Goal: Transaction & Acquisition: Purchase product/service

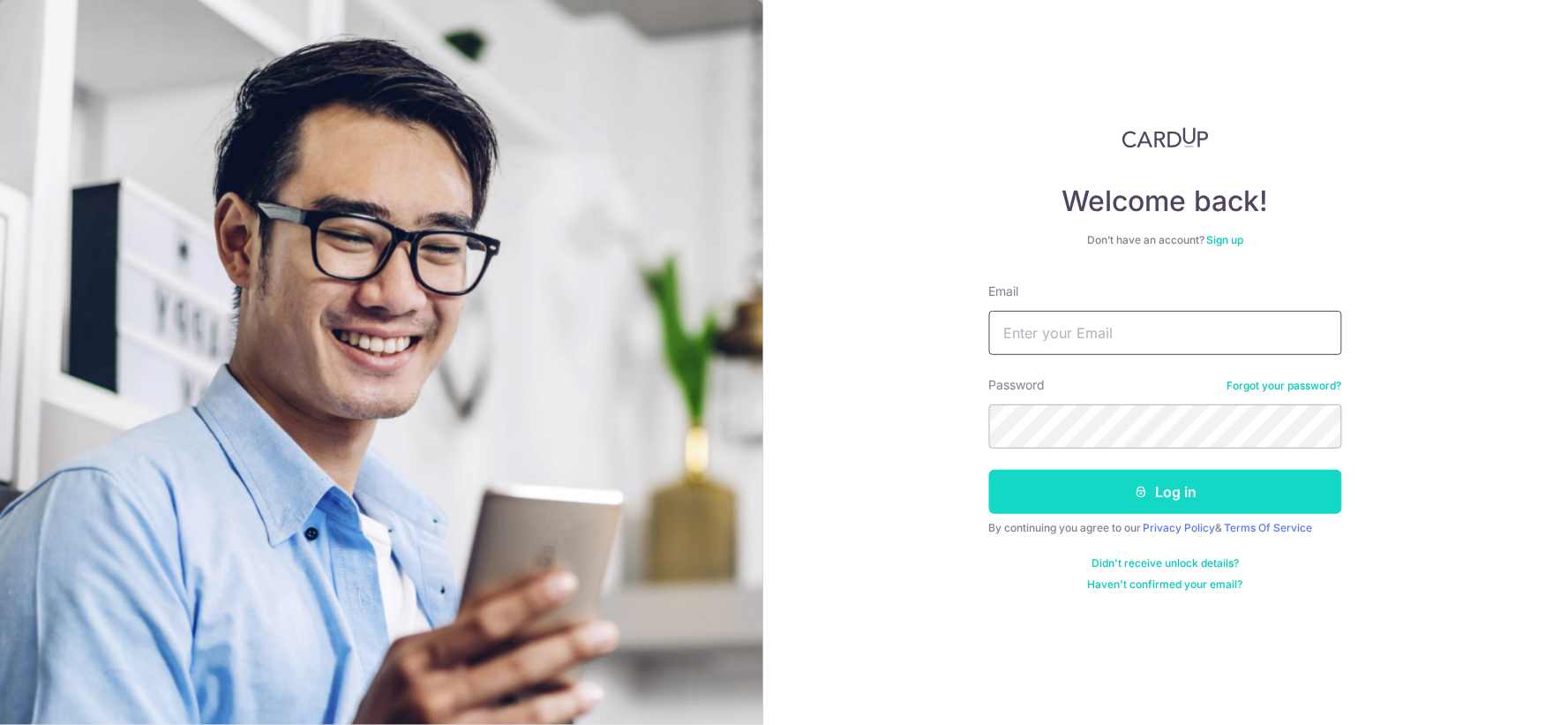
type input "sanhupbees@gmail.com"
click at [1067, 490] on button "Log in" at bounding box center [1165, 491] width 352 height 44
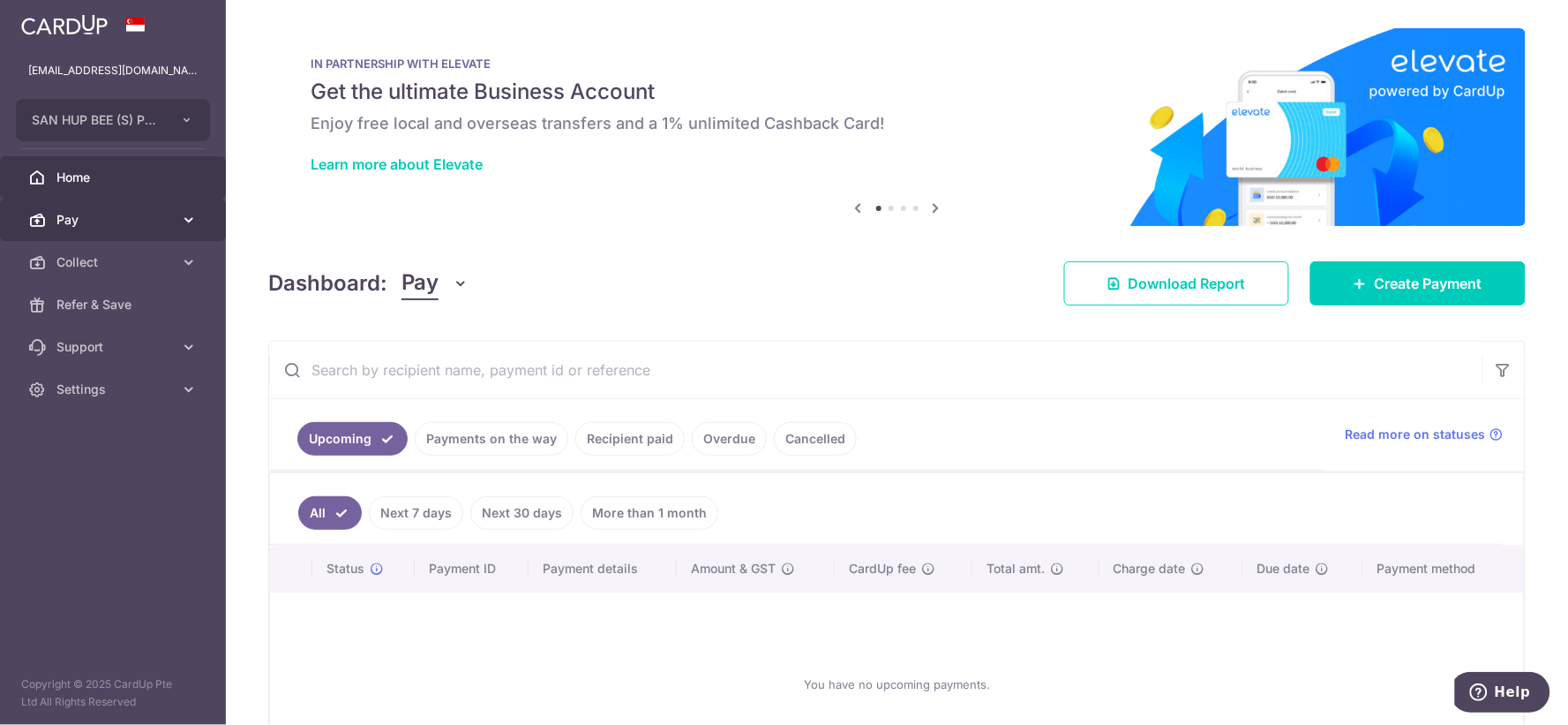
click at [150, 224] on span "Pay" at bounding box center [114, 220] width 116 height 18
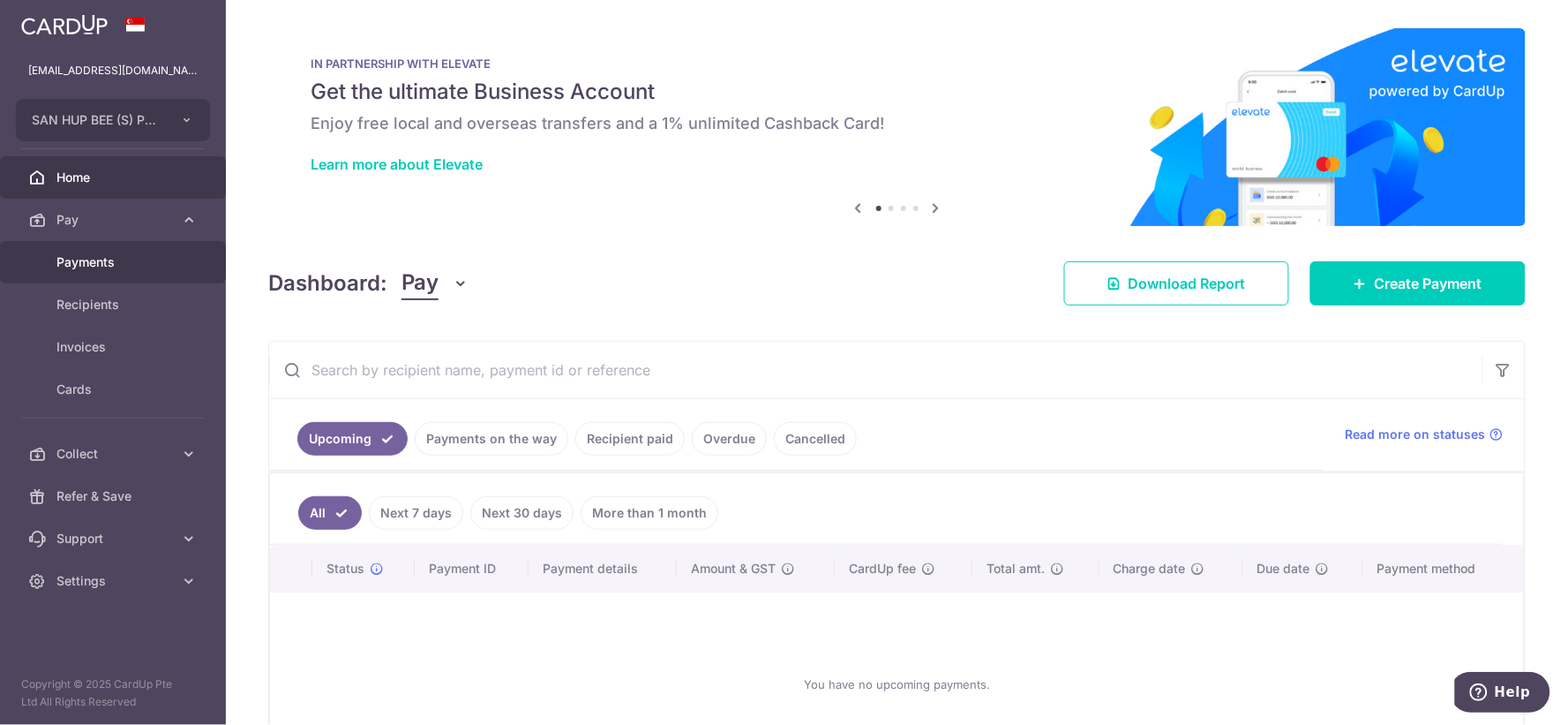
click at [176, 274] on link "Payments" at bounding box center [112, 262] width 226 height 43
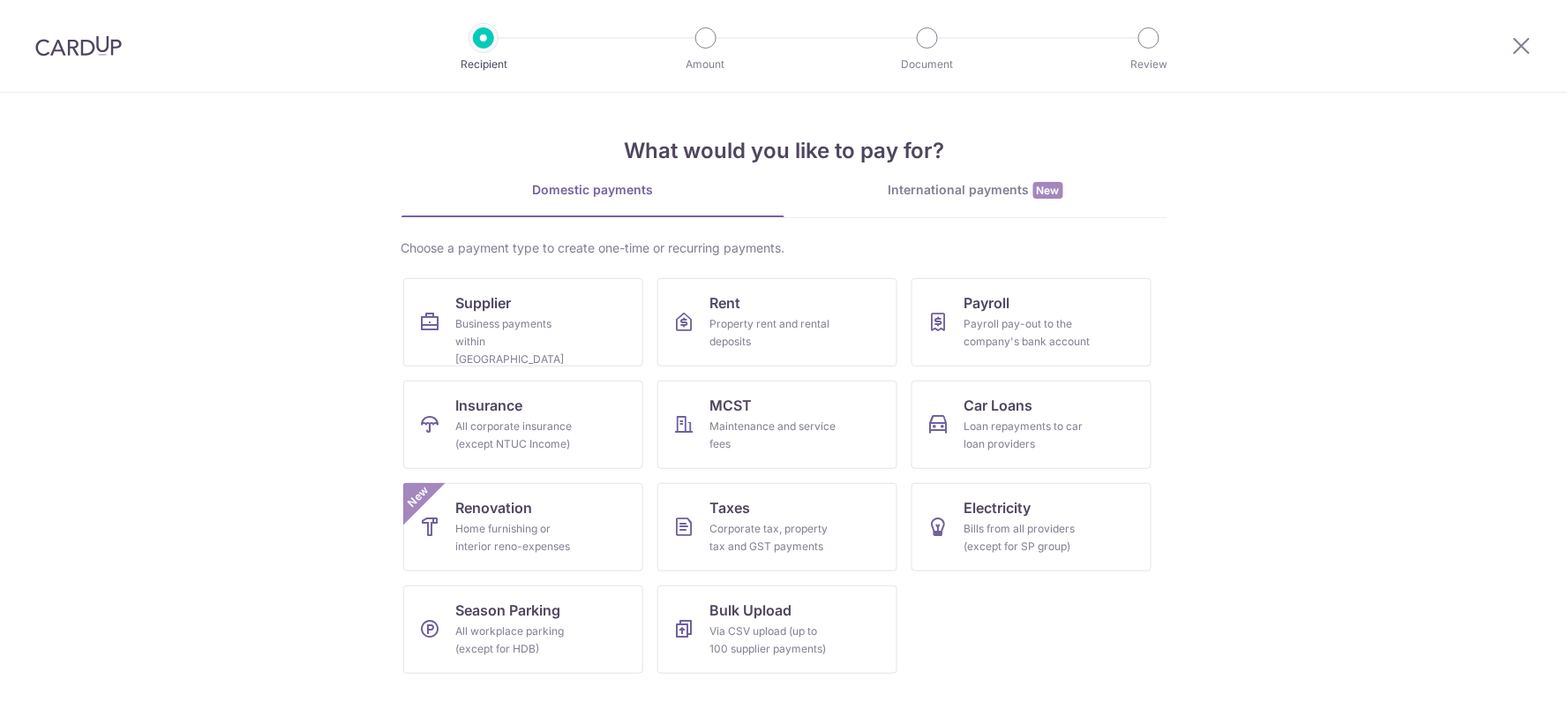
click at [604, 348] on link "Supplier Business payments within Singapore" at bounding box center [523, 322] width 240 height 89
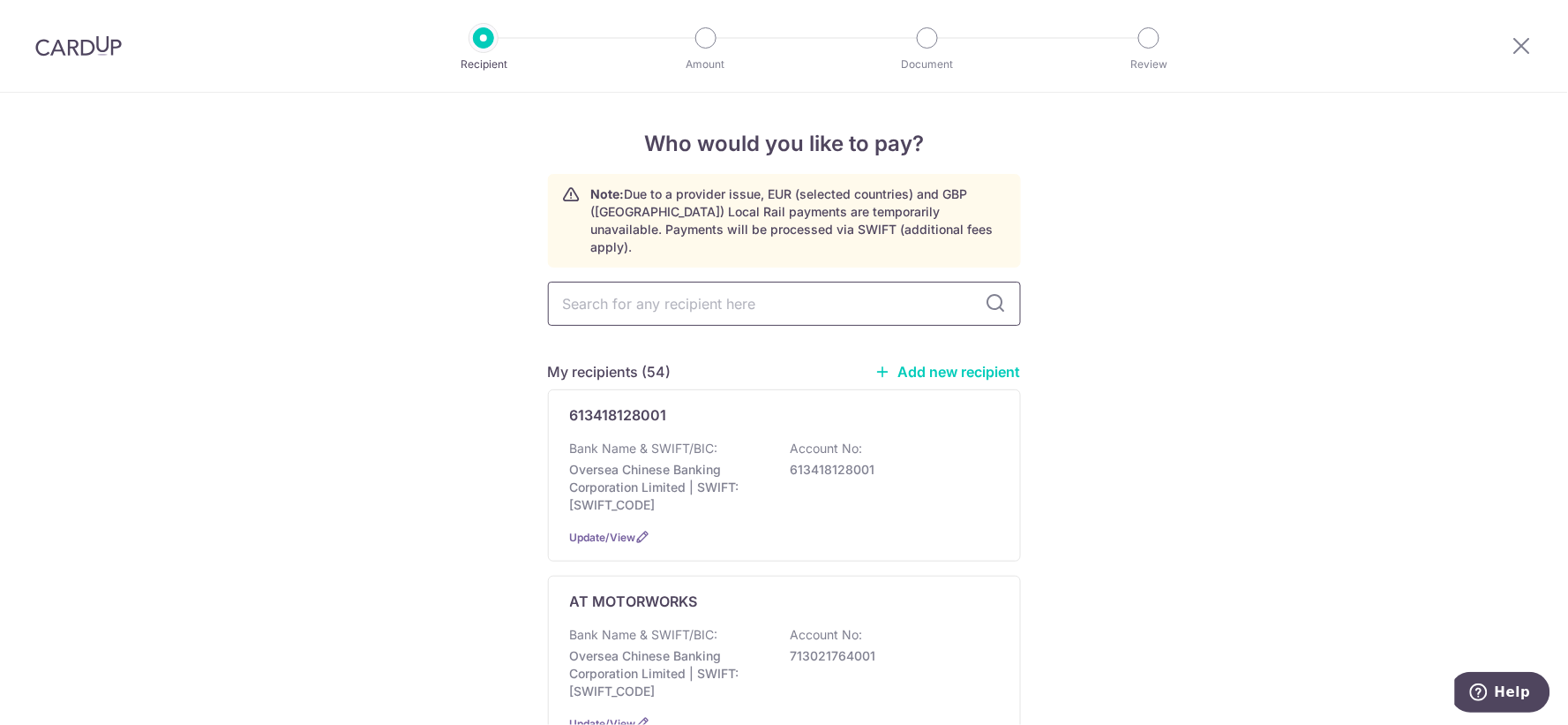
click at [843, 285] on input "text" at bounding box center [784, 304] width 473 height 44
type input "motori"
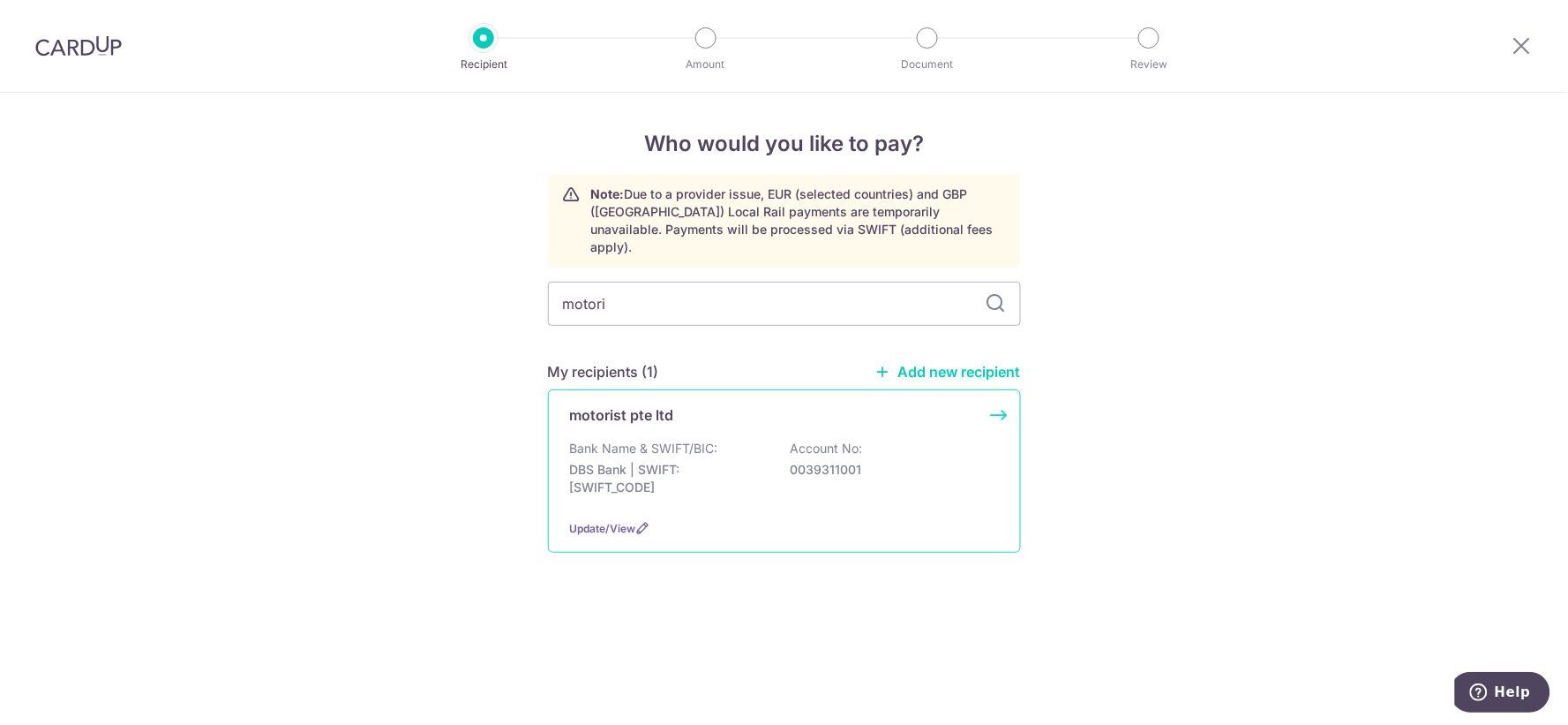
click at [907, 468] on div "Bank Name & SWIFT/BIC: DBS Bank | SWIFT: DBSSSGSGXXX Account No: 0039311001" at bounding box center [784, 472] width 429 height 66
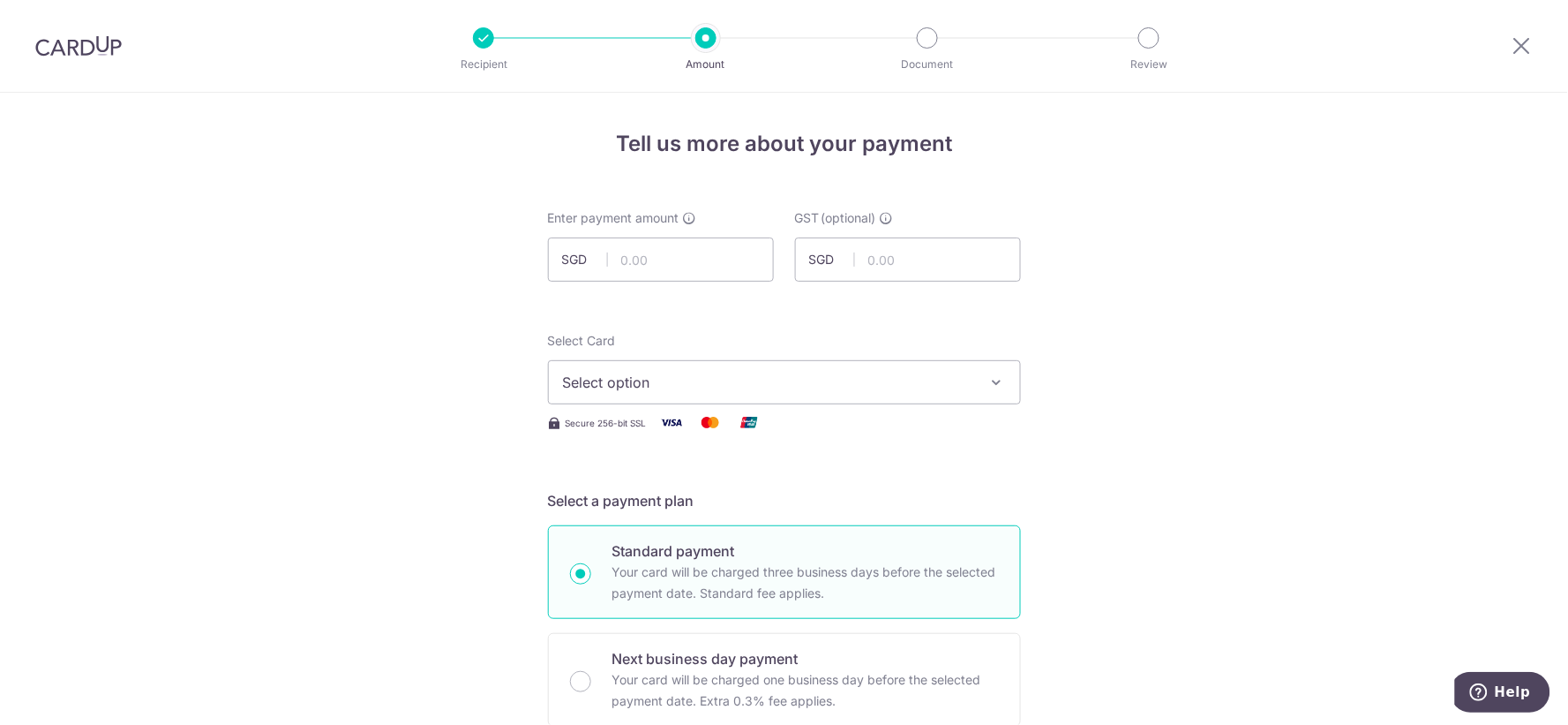
click at [706, 229] on div "Enter payment amount SGD" at bounding box center [660, 245] width 226 height 73
click at [694, 260] on input "text" at bounding box center [660, 259] width 226 height 44
type input "5,232.00"
click at [676, 403] on button "Select option" at bounding box center [784, 382] width 473 height 44
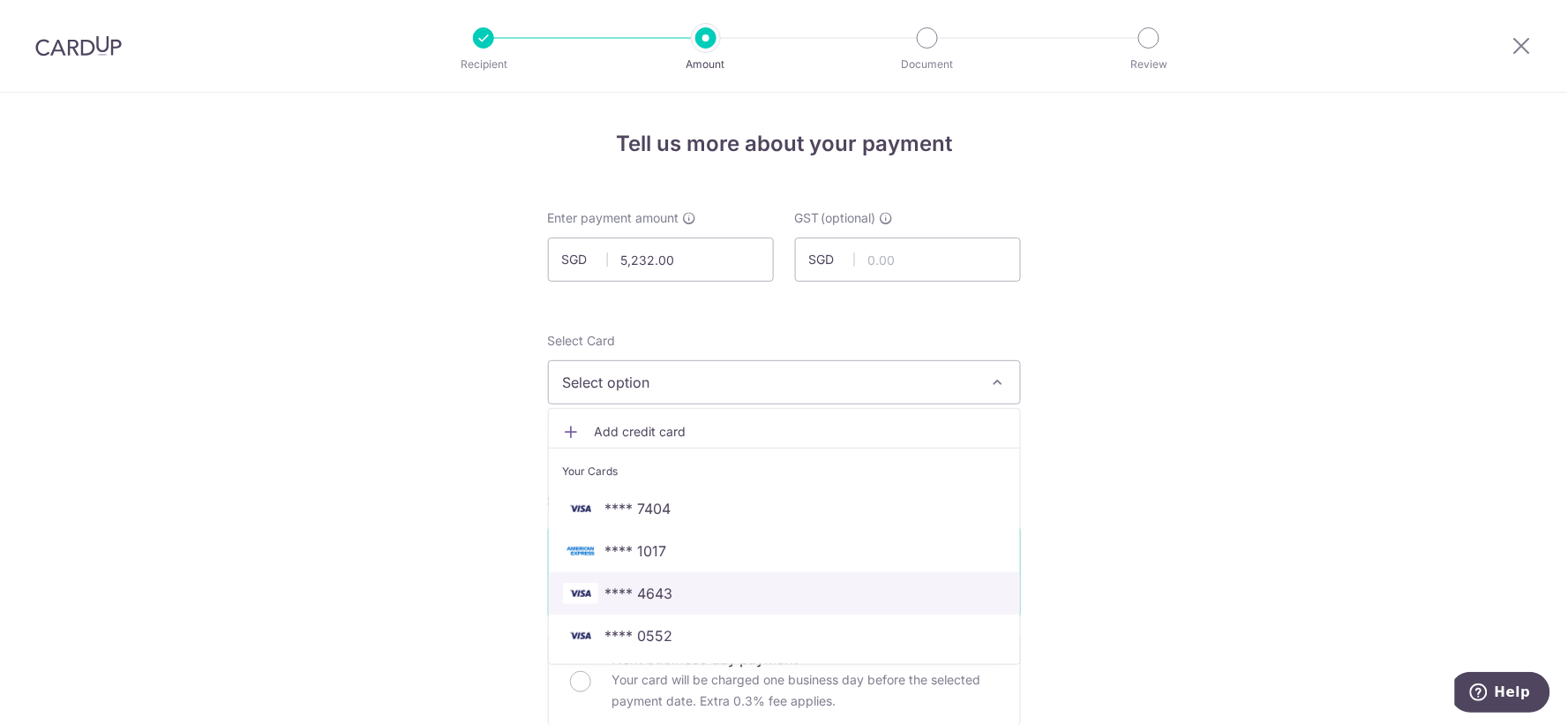
click at [686, 593] on span "**** 4643" at bounding box center [784, 593] width 443 height 21
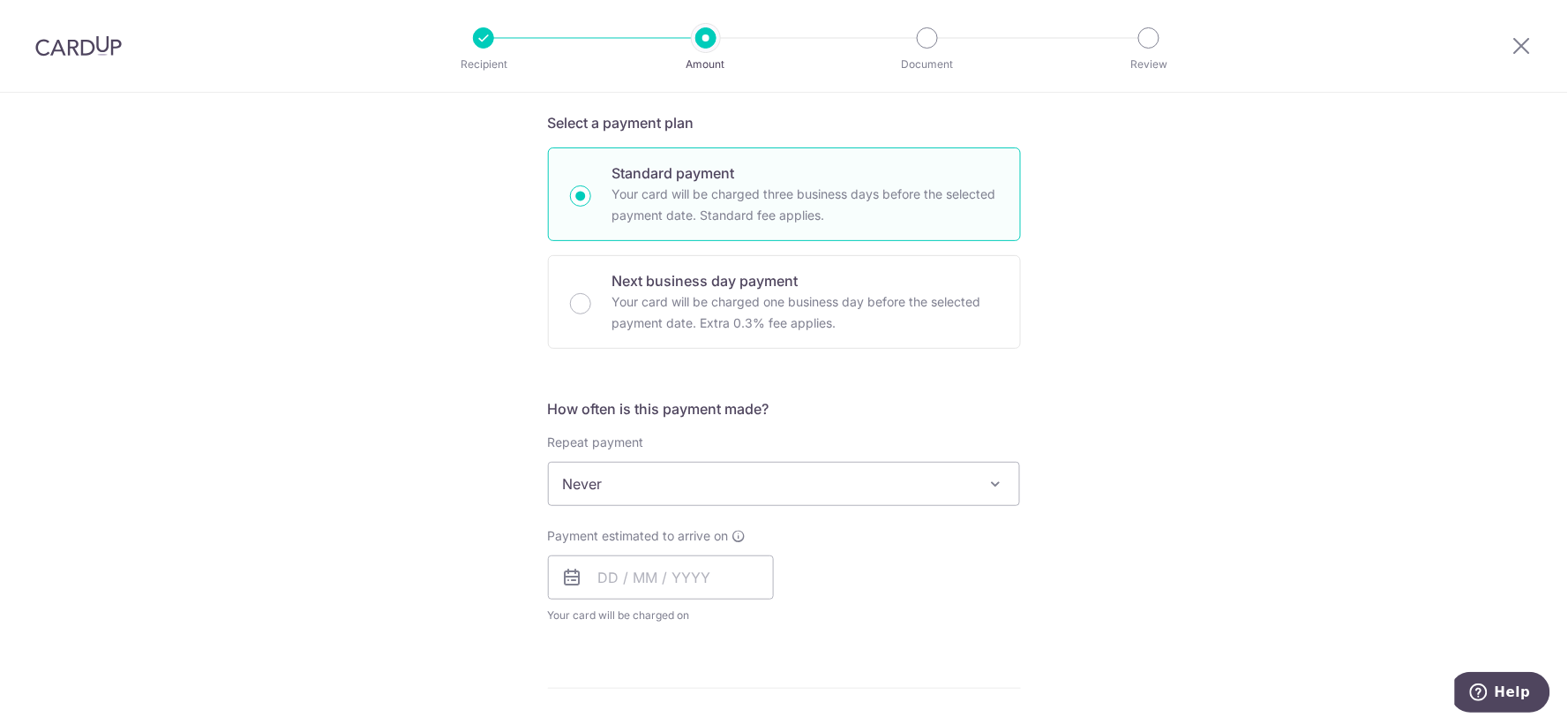
scroll to position [490, 0]
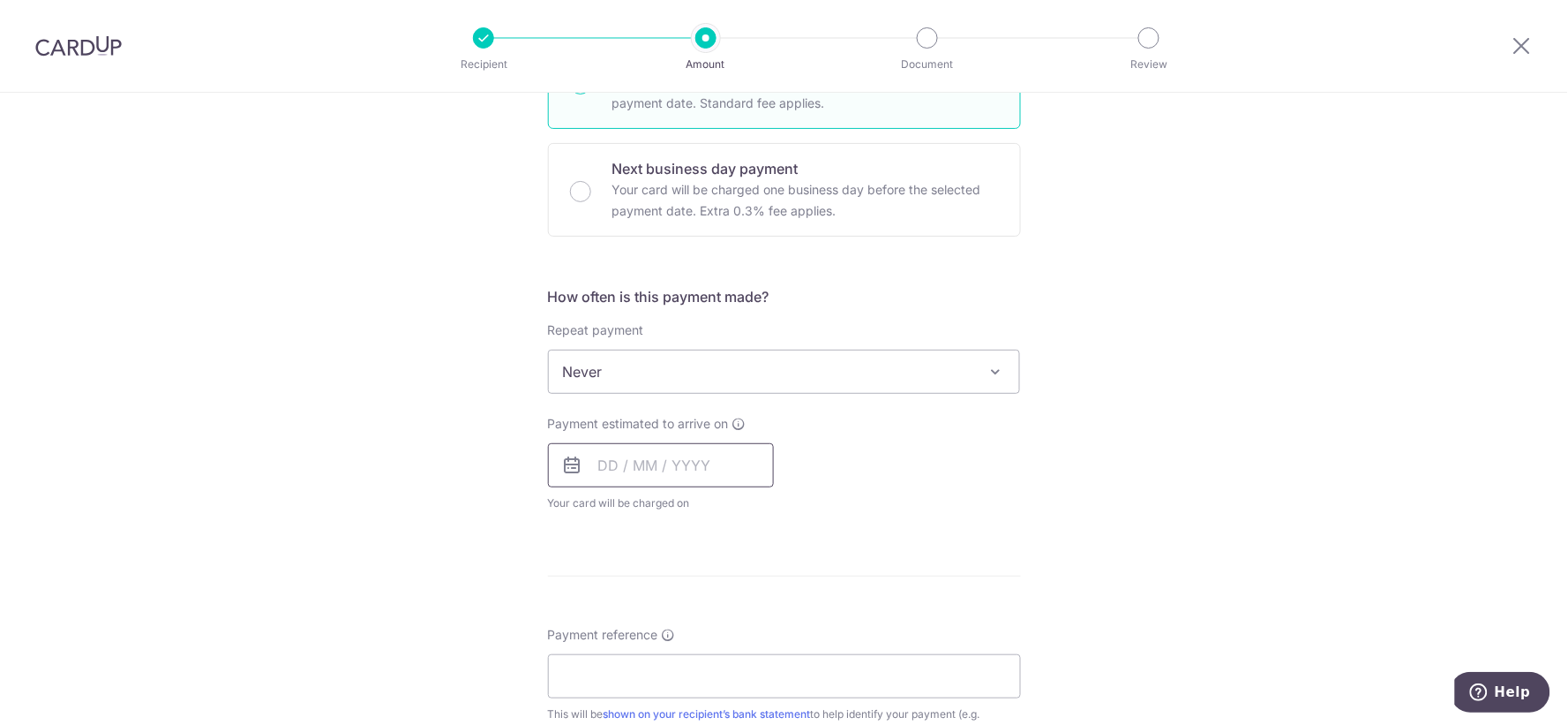
click at [707, 461] on input "text" at bounding box center [660, 465] width 226 height 44
click at [755, 624] on link "12" at bounding box center [761, 625] width 28 height 28
type input "12/09/2025"
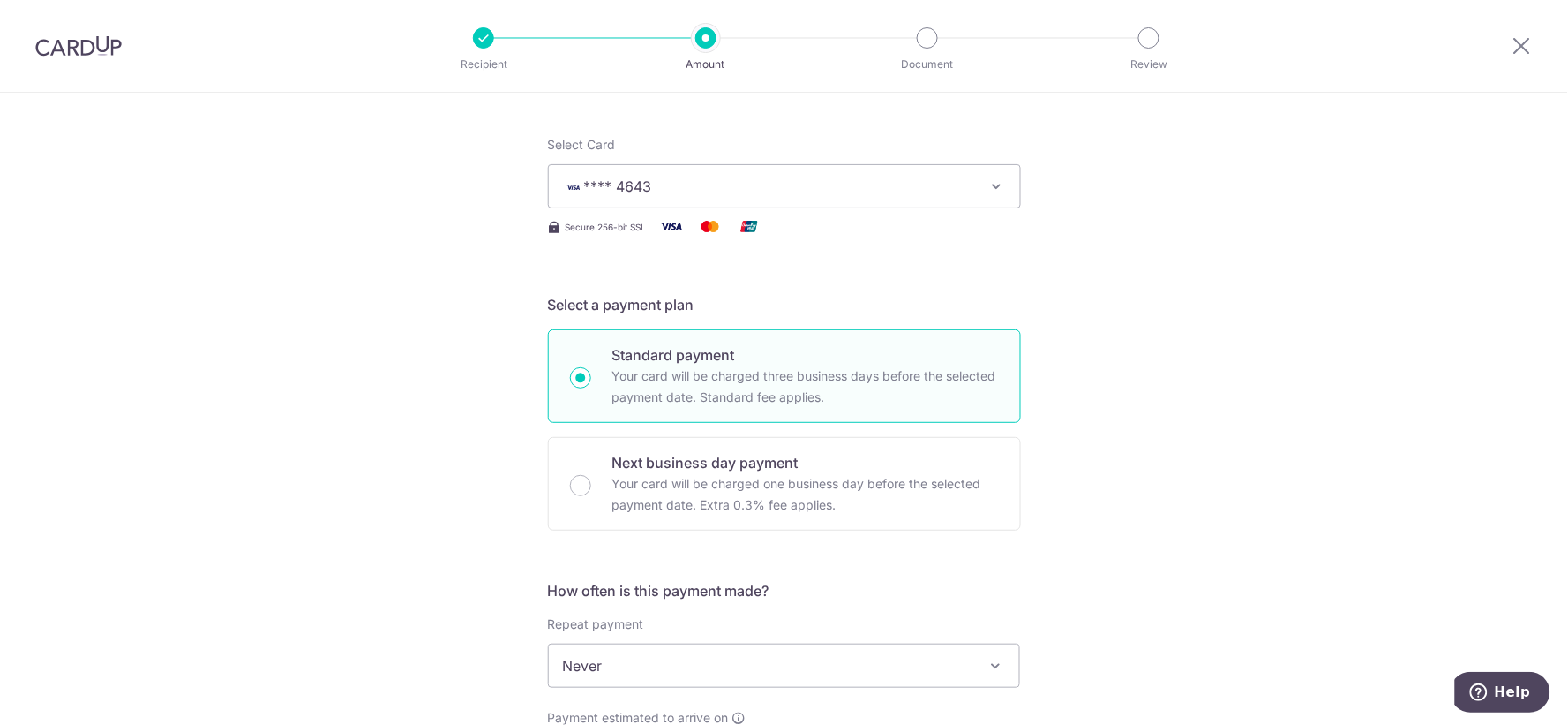
scroll to position [0, 0]
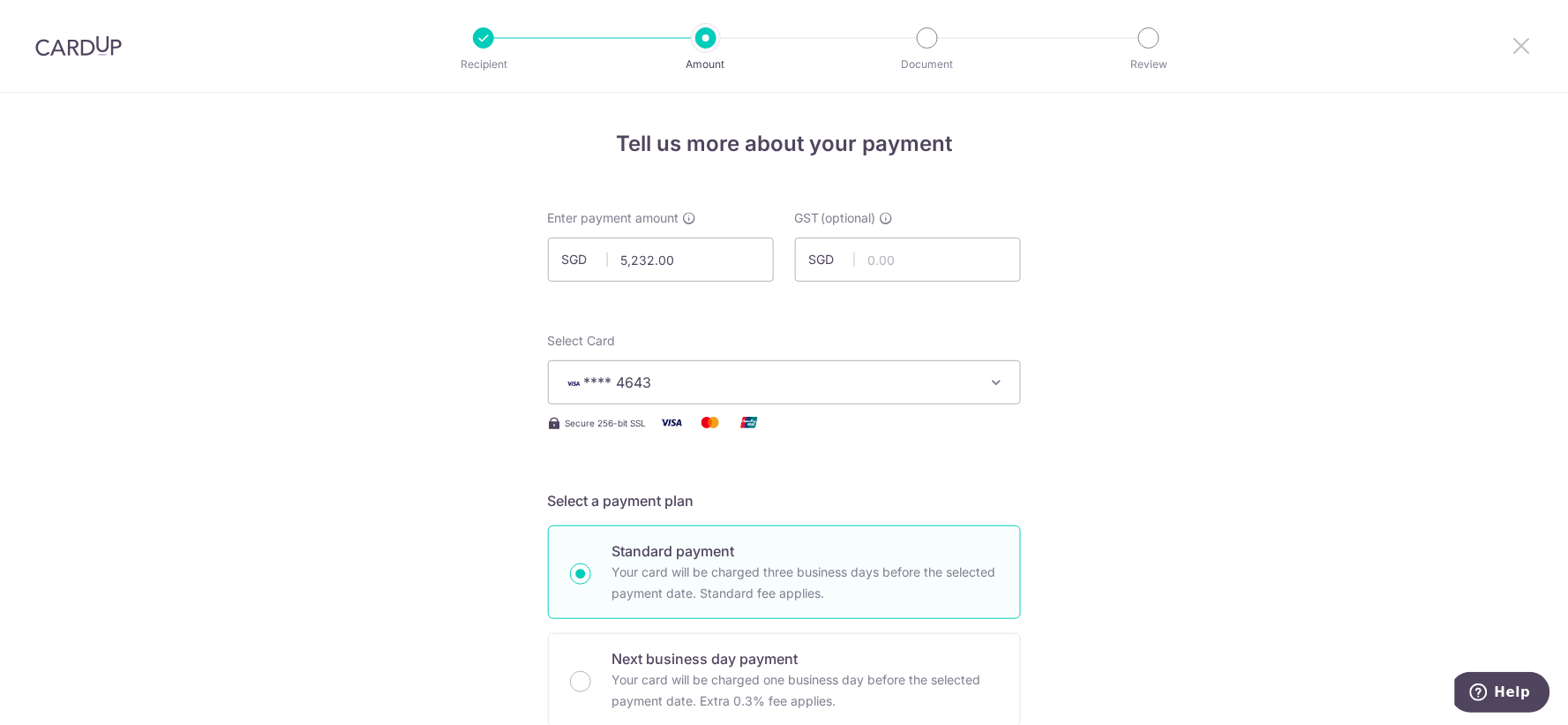
click at [1521, 40] on icon at bounding box center [1521, 46] width 21 height 22
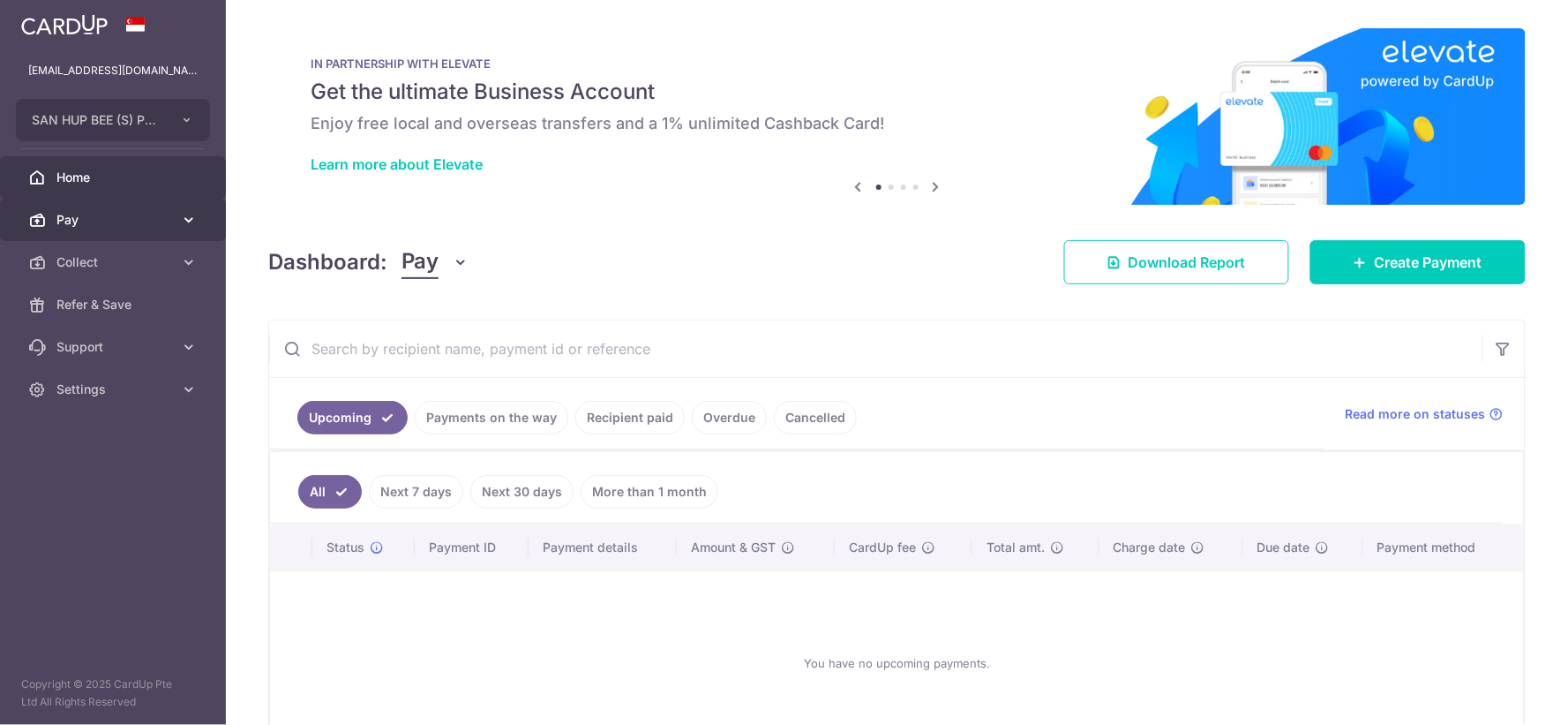
click at [83, 219] on span "Pay" at bounding box center [114, 220] width 116 height 18
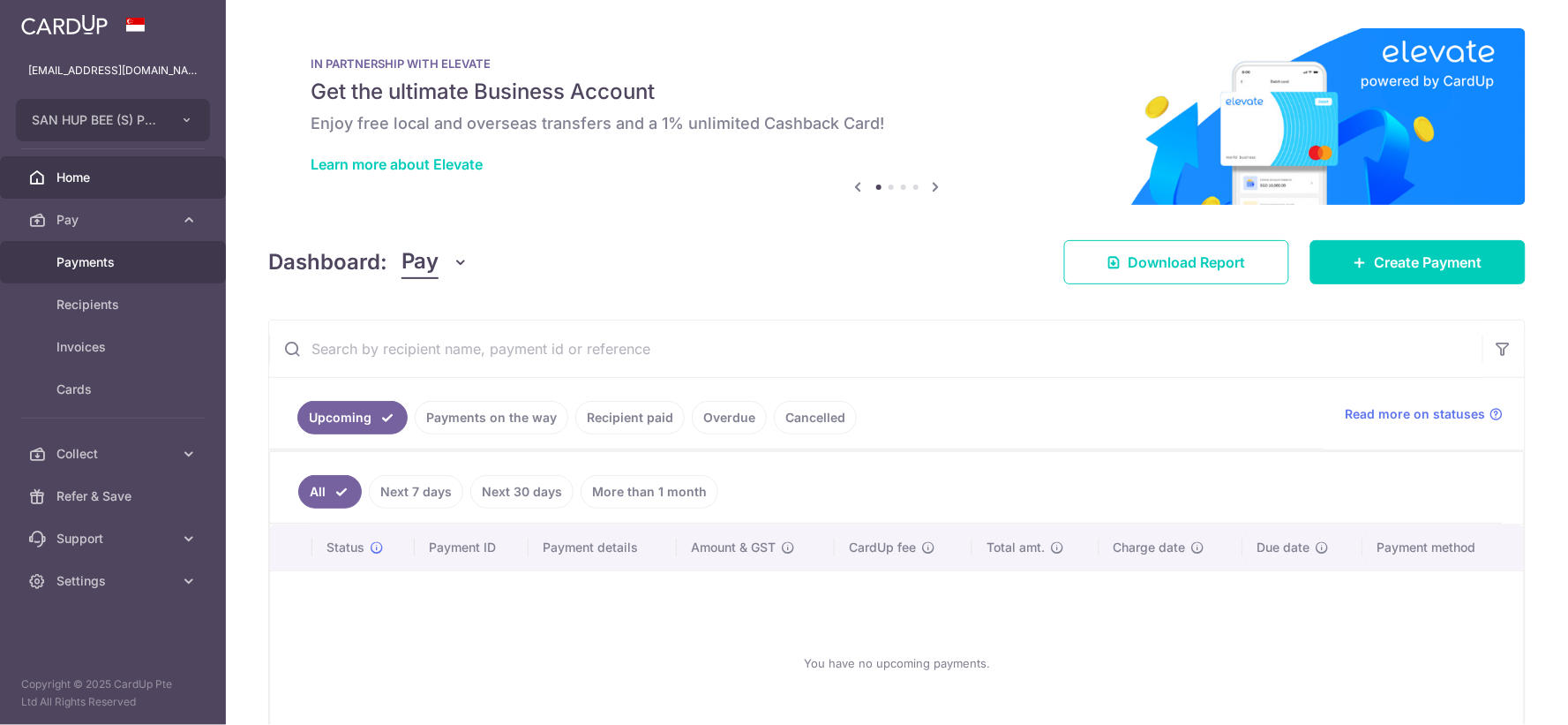
click at [95, 253] on span "Payments" at bounding box center [114, 262] width 116 height 18
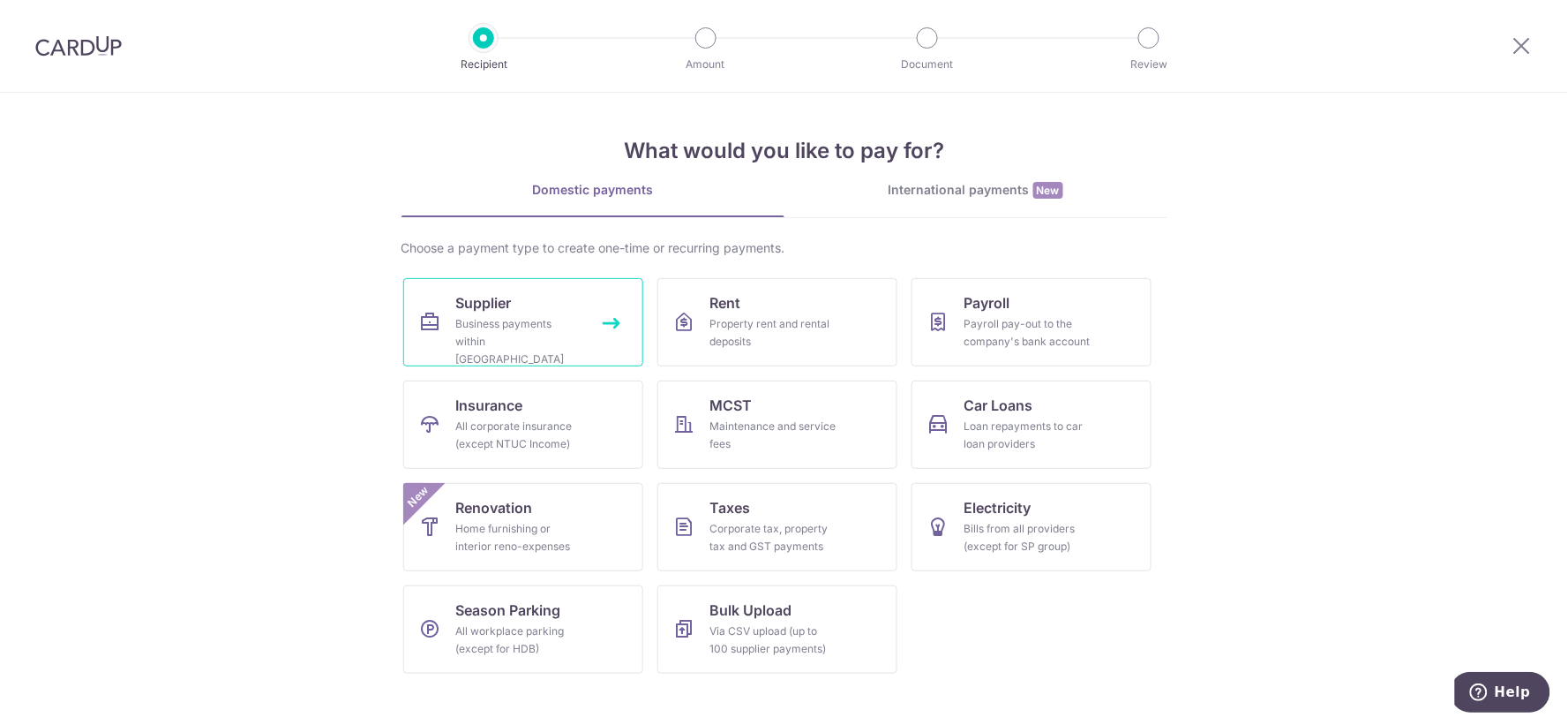
click at [608, 333] on link "Supplier Business payments within [GEOGRAPHIC_DATA]" at bounding box center [523, 322] width 240 height 89
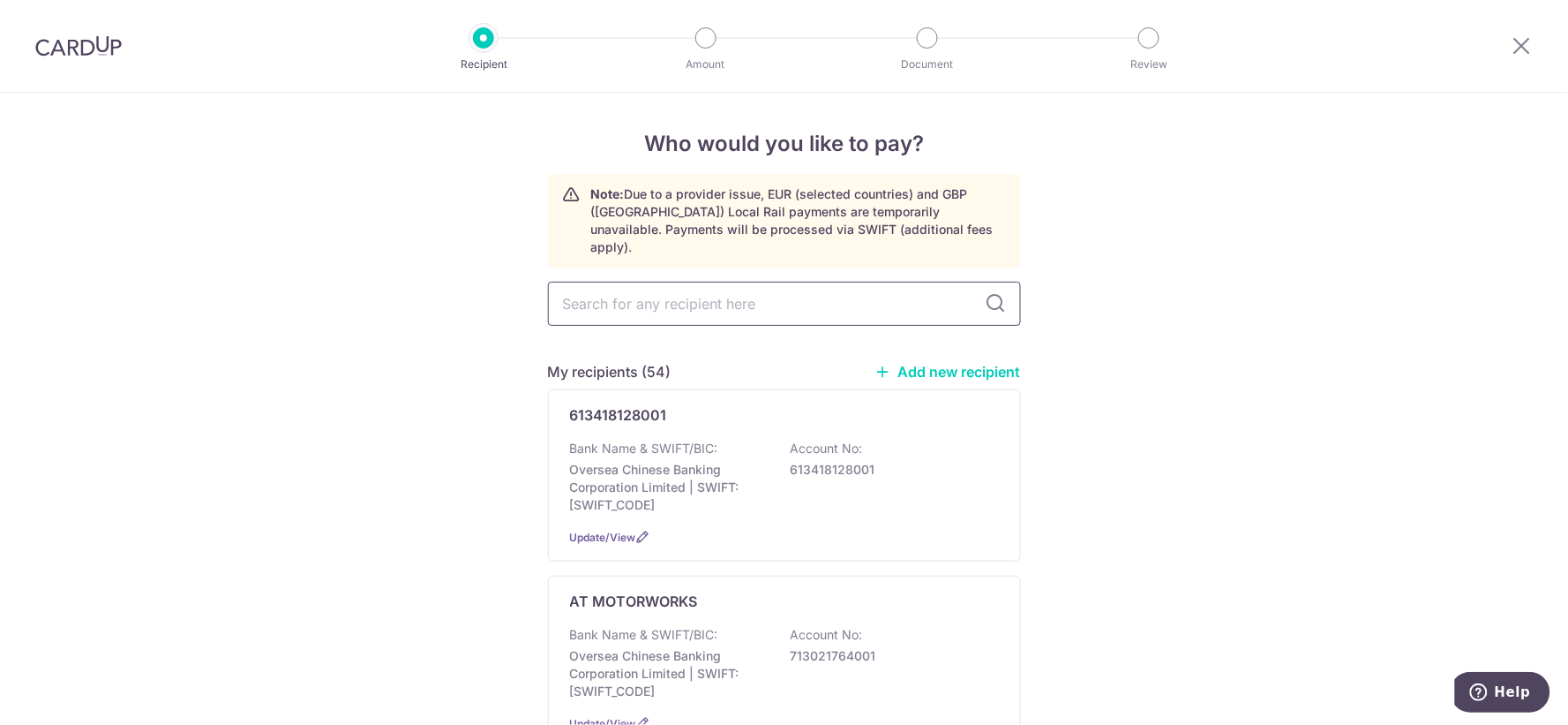
click at [629, 284] on input "text" at bounding box center [784, 304] width 473 height 44
type input "motor"
type input "motorist"
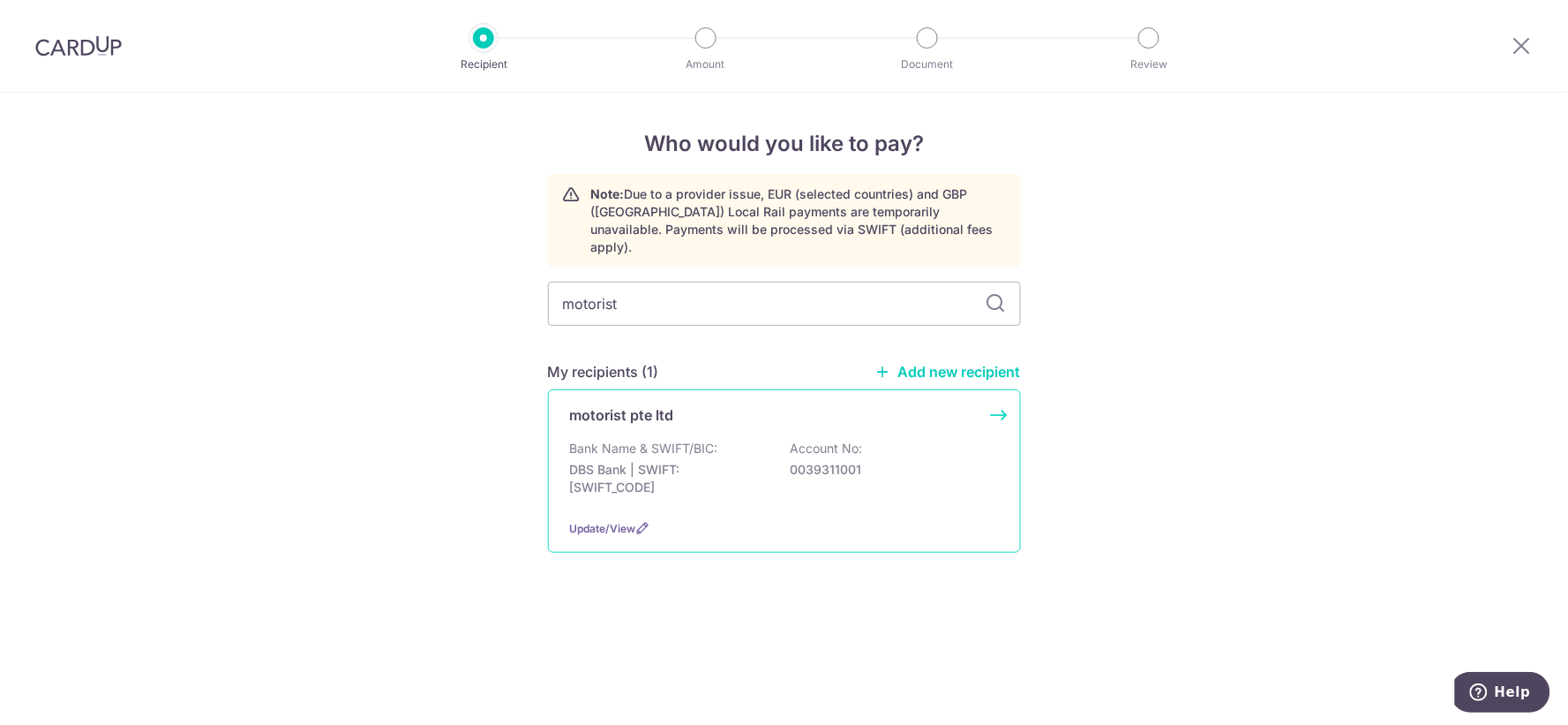
click at [907, 439] on div "Bank Name & SWIFT/BIC: DBS Bank | SWIFT: [SWIFT_CODE] Account No: 0039311001" at bounding box center [784, 472] width 429 height 66
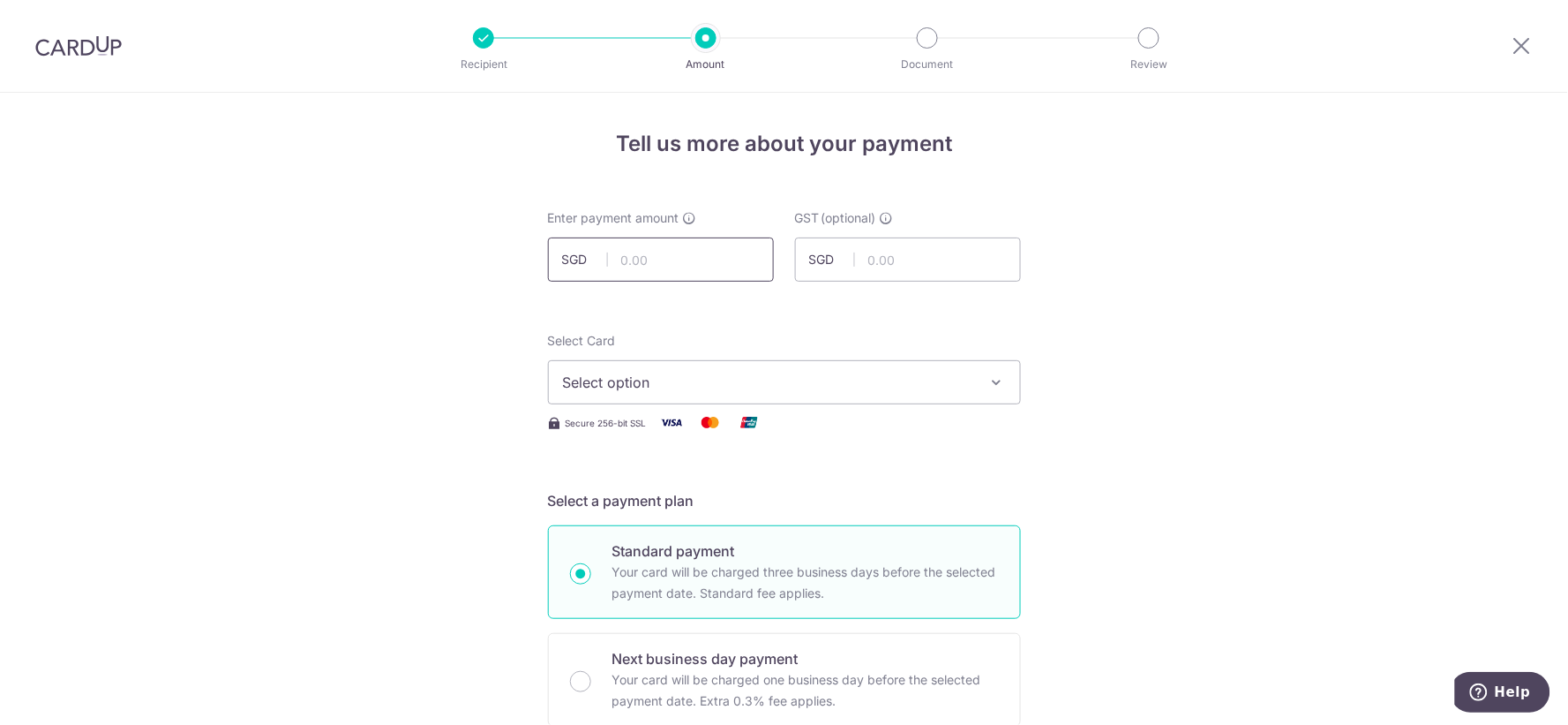
click at [664, 260] on input "text" at bounding box center [660, 259] width 226 height 44
type input "5,232.00"
drag, startPoint x: 811, startPoint y: 372, endPoint x: 789, endPoint y: 422, distance: 54.6
click at [811, 373] on span "Select option" at bounding box center [768, 381] width 411 height 21
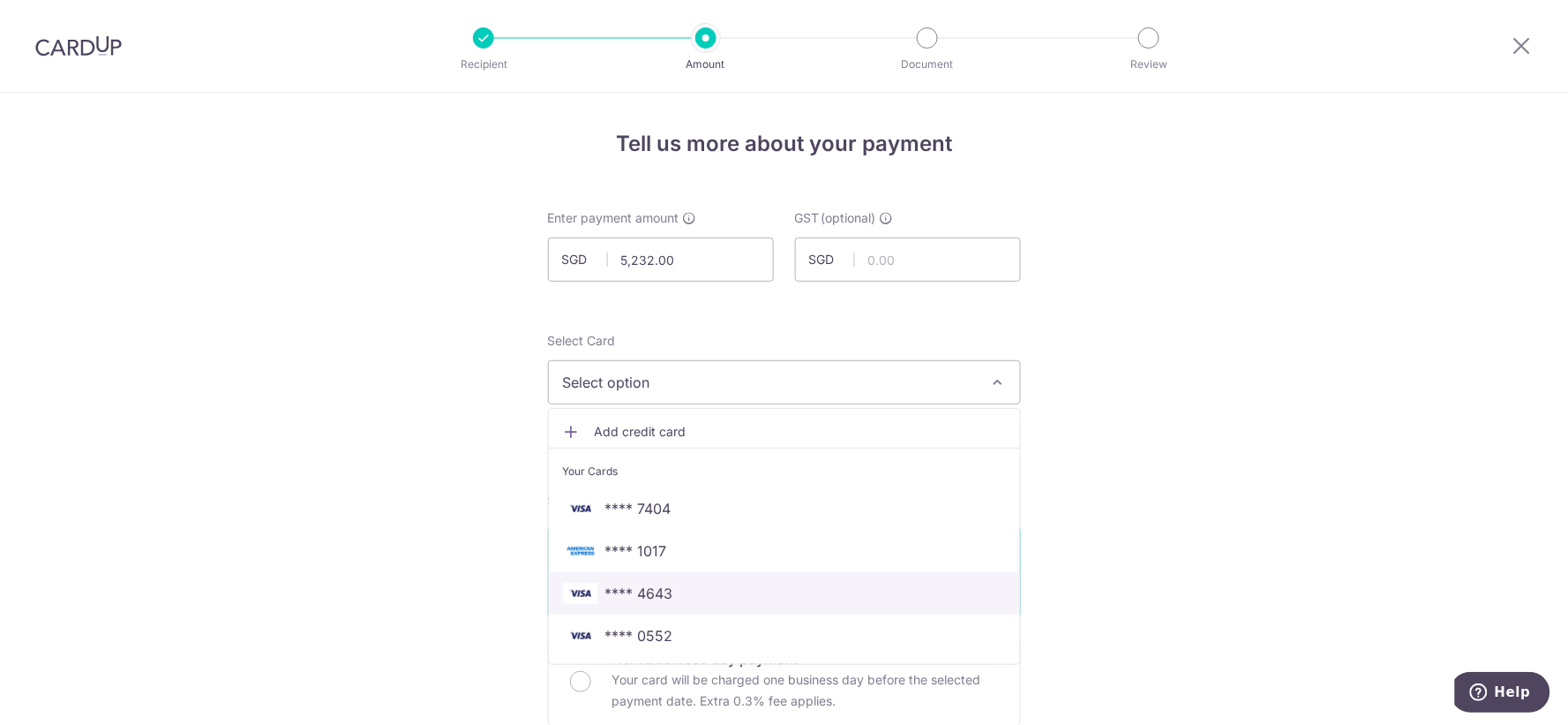
click at [683, 592] on span "**** 4643" at bounding box center [784, 593] width 443 height 21
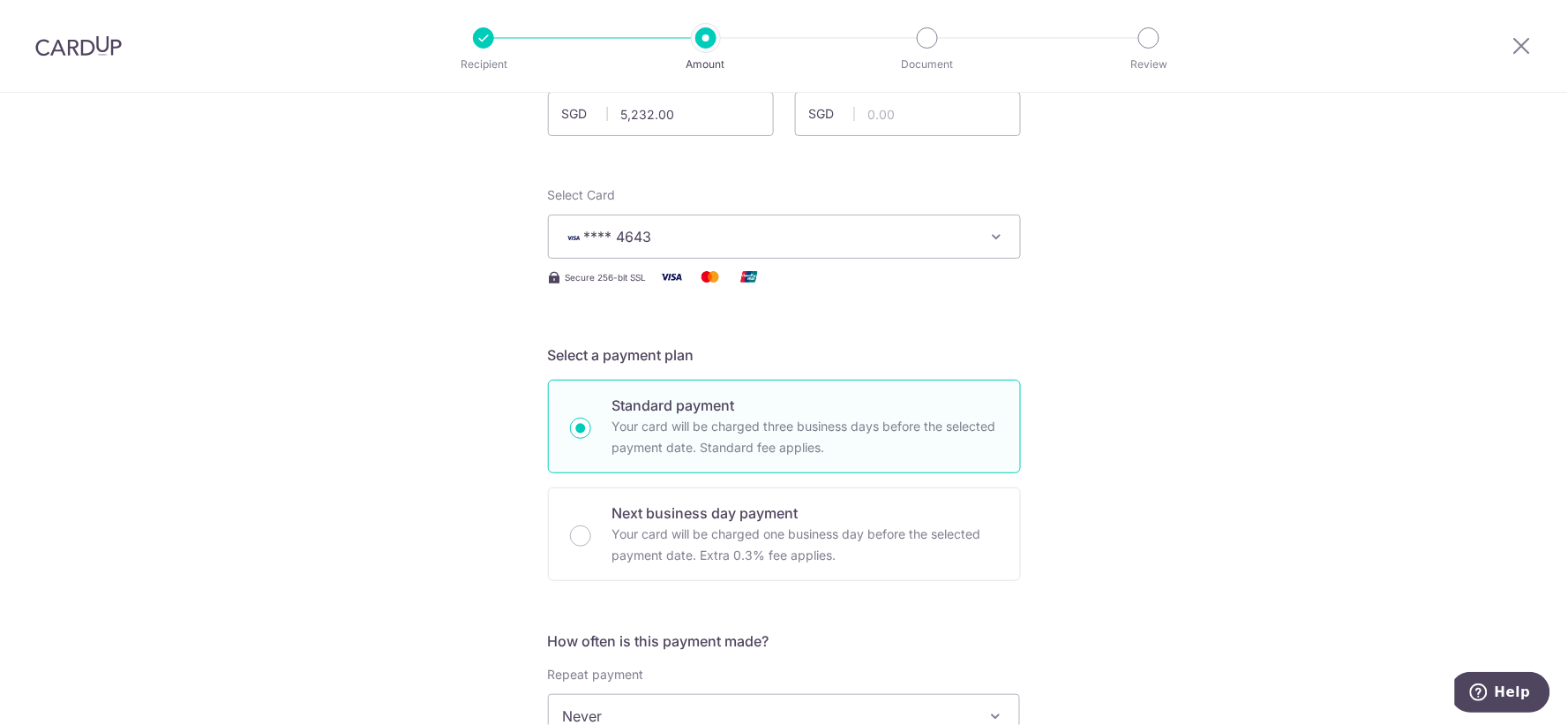
scroll to position [391, 0]
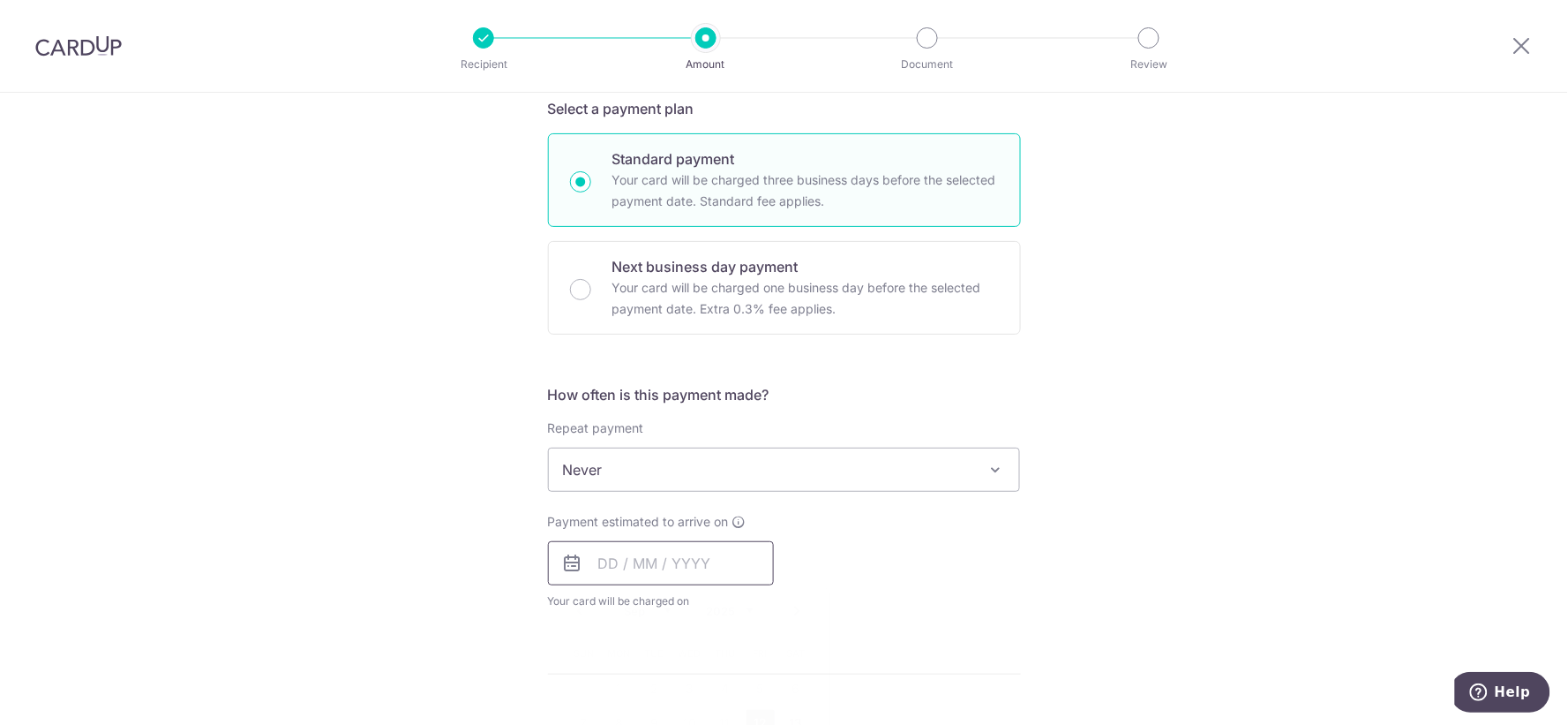
click at [671, 556] on input "text" at bounding box center [660, 563] width 226 height 44
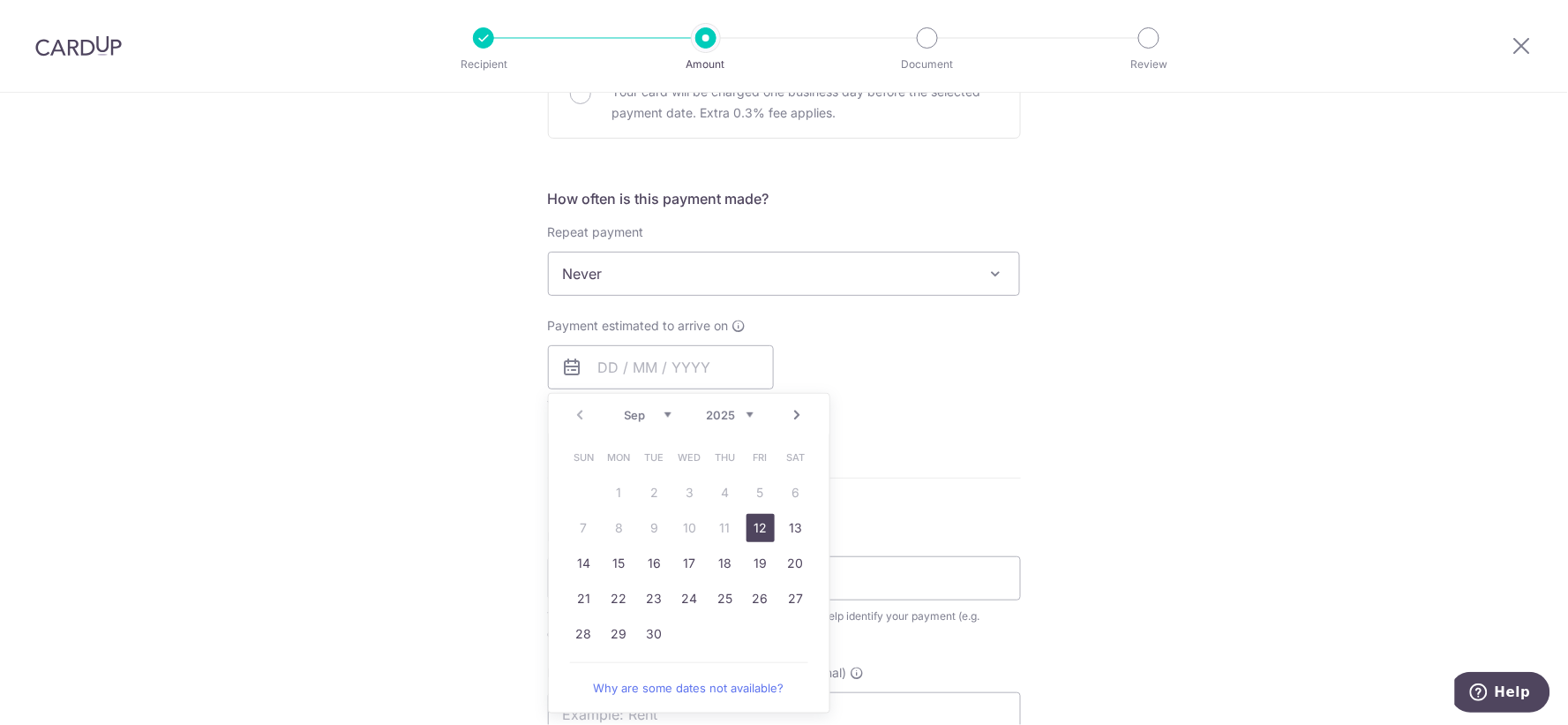
click at [763, 516] on link "12" at bounding box center [761, 528] width 28 height 28
type input "[DATE]"
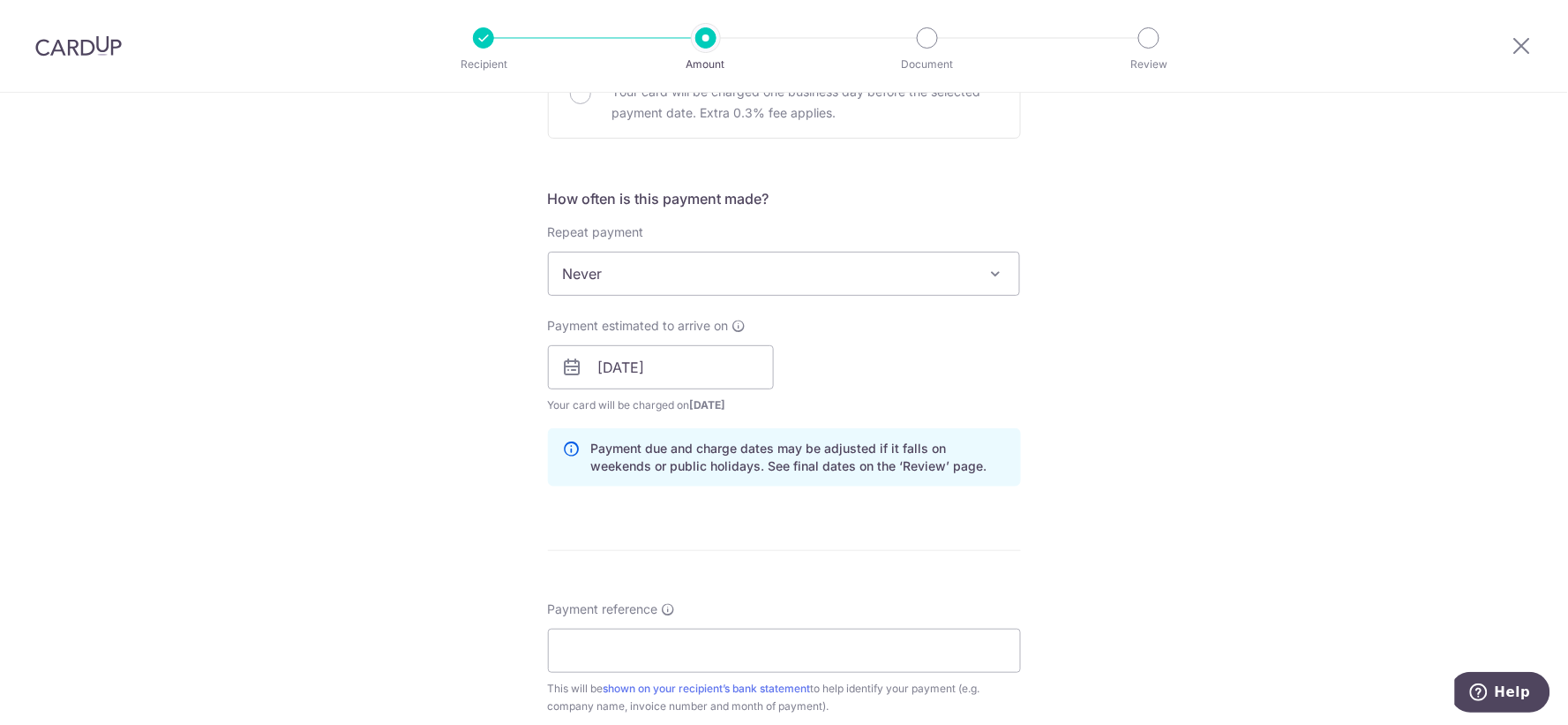
scroll to position [784, 0]
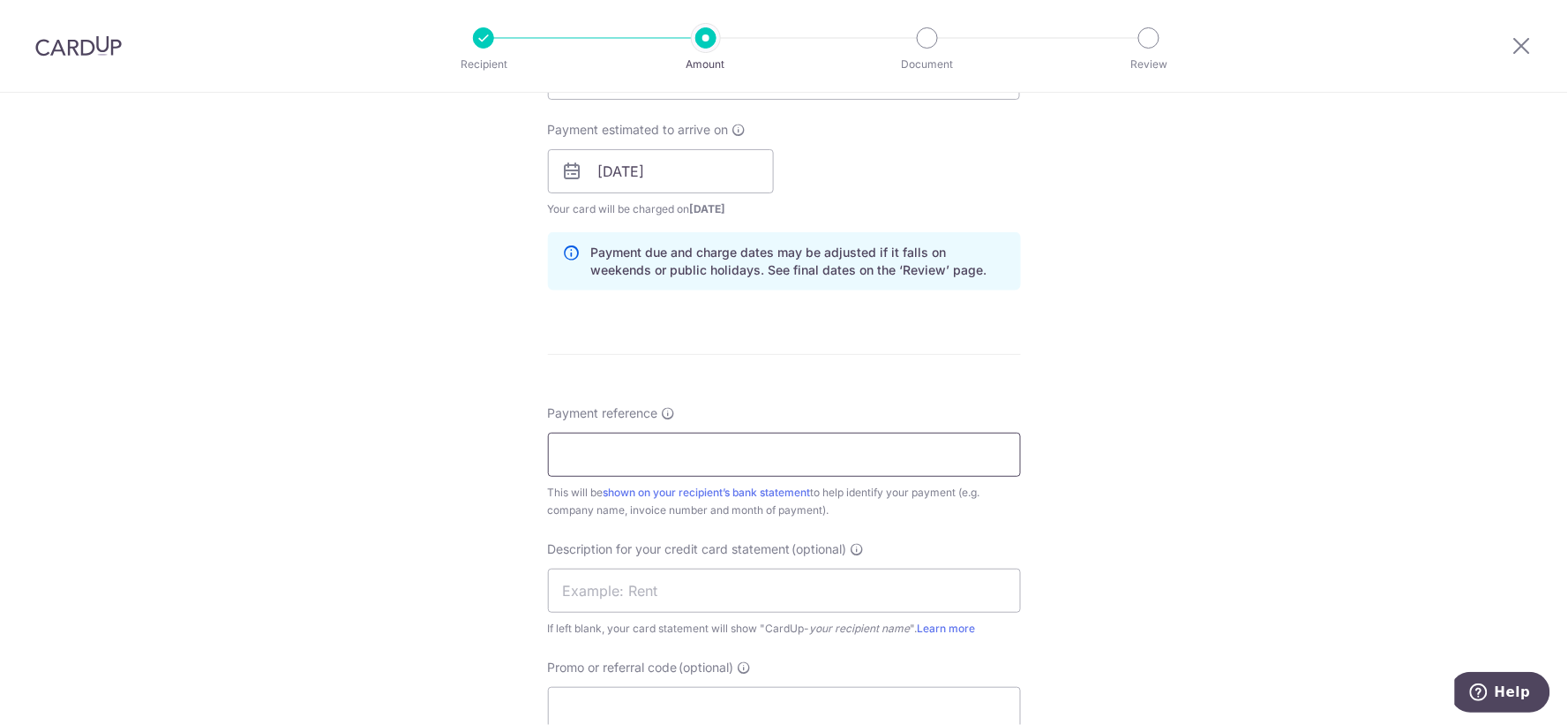
click at [760, 457] on input "Payment reference" at bounding box center [784, 454] width 473 height 44
drag, startPoint x: 805, startPoint y: 465, endPoint x: 361, endPoint y: 461, distance: 444.0
click at [361, 461] on div "Tell us more about your payment Enter payment amount SGD 5,232.00 5232.00 GST (…" at bounding box center [784, 202] width 1568 height 1788
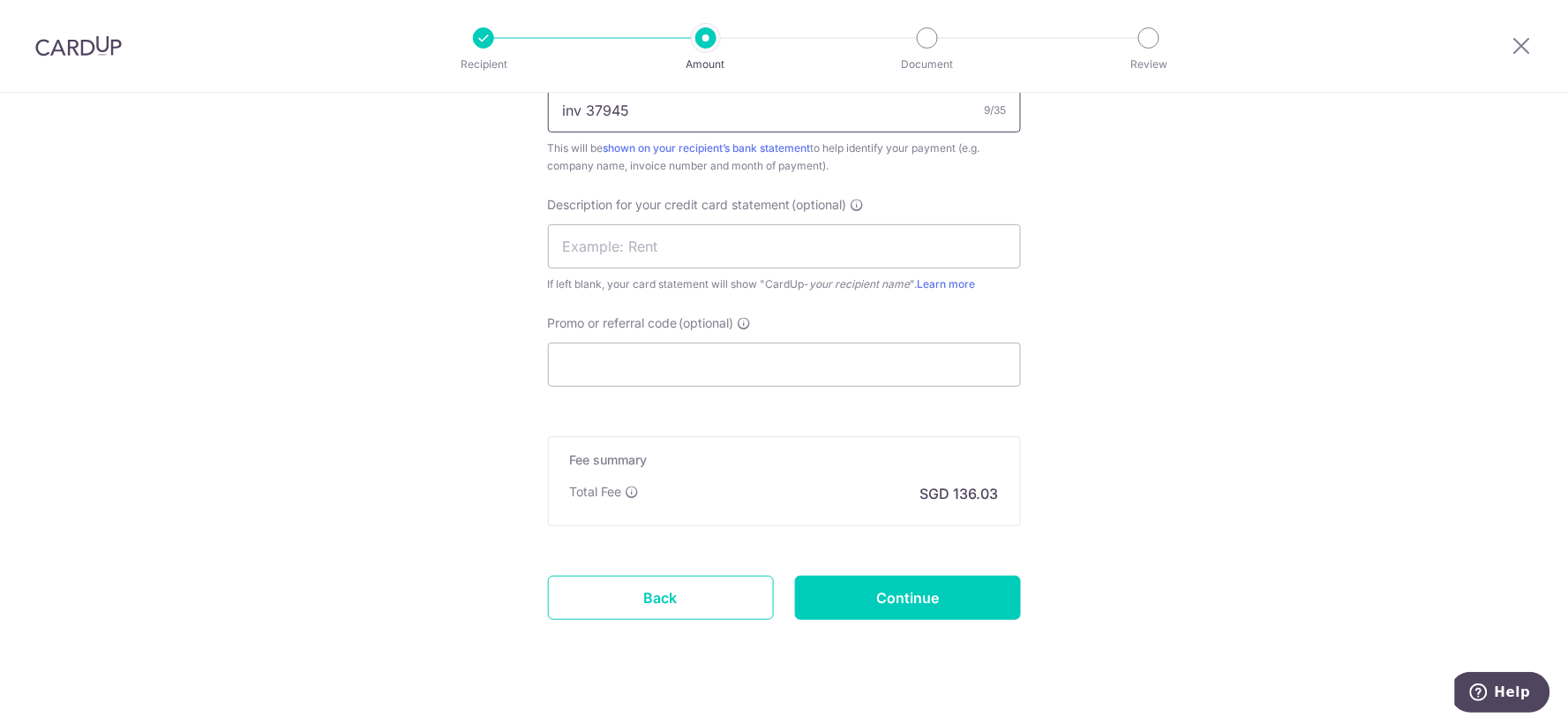
scroll to position [1154, 0]
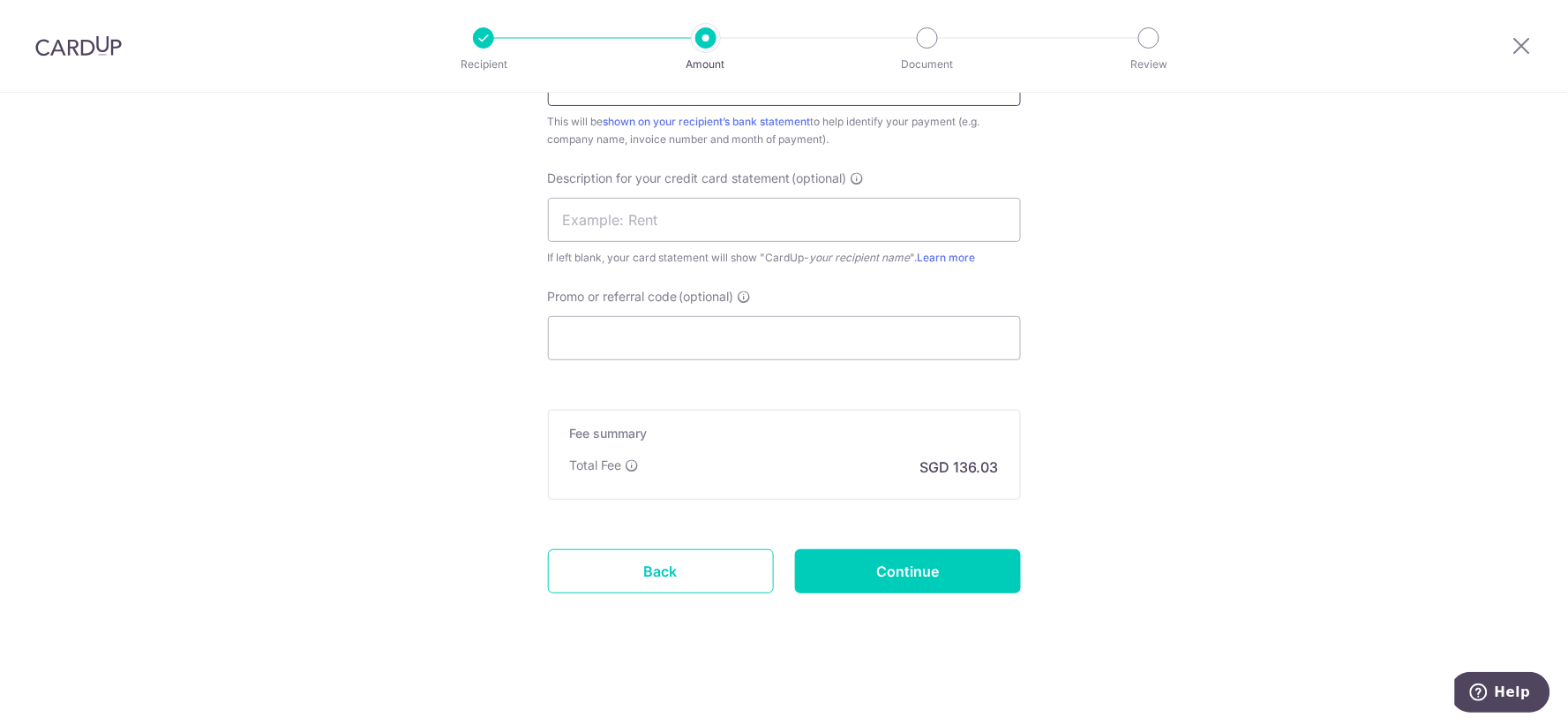
type input "inv 37945"
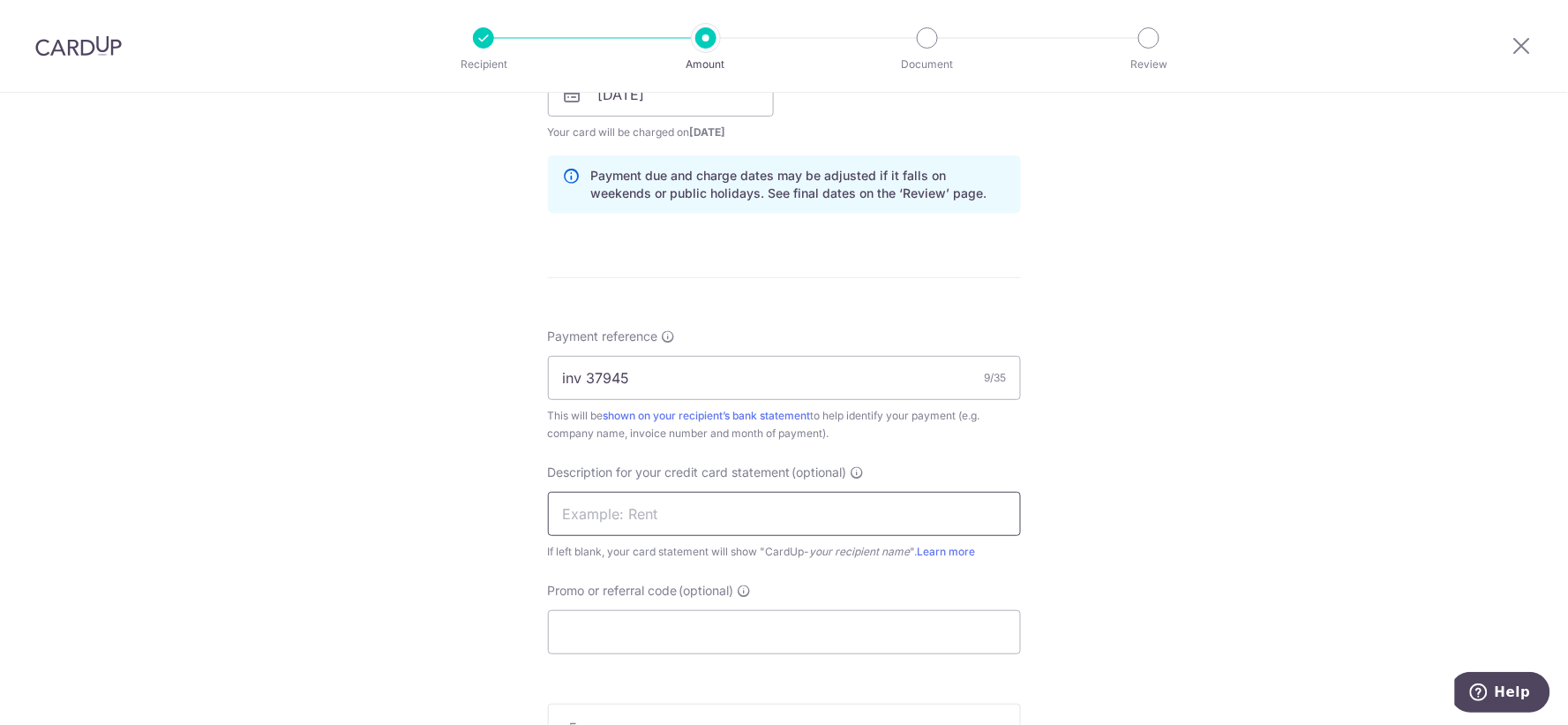
click at [655, 516] on input "text" at bounding box center [784, 514] width 473 height 44
type input "MOTORIST DIAMON"
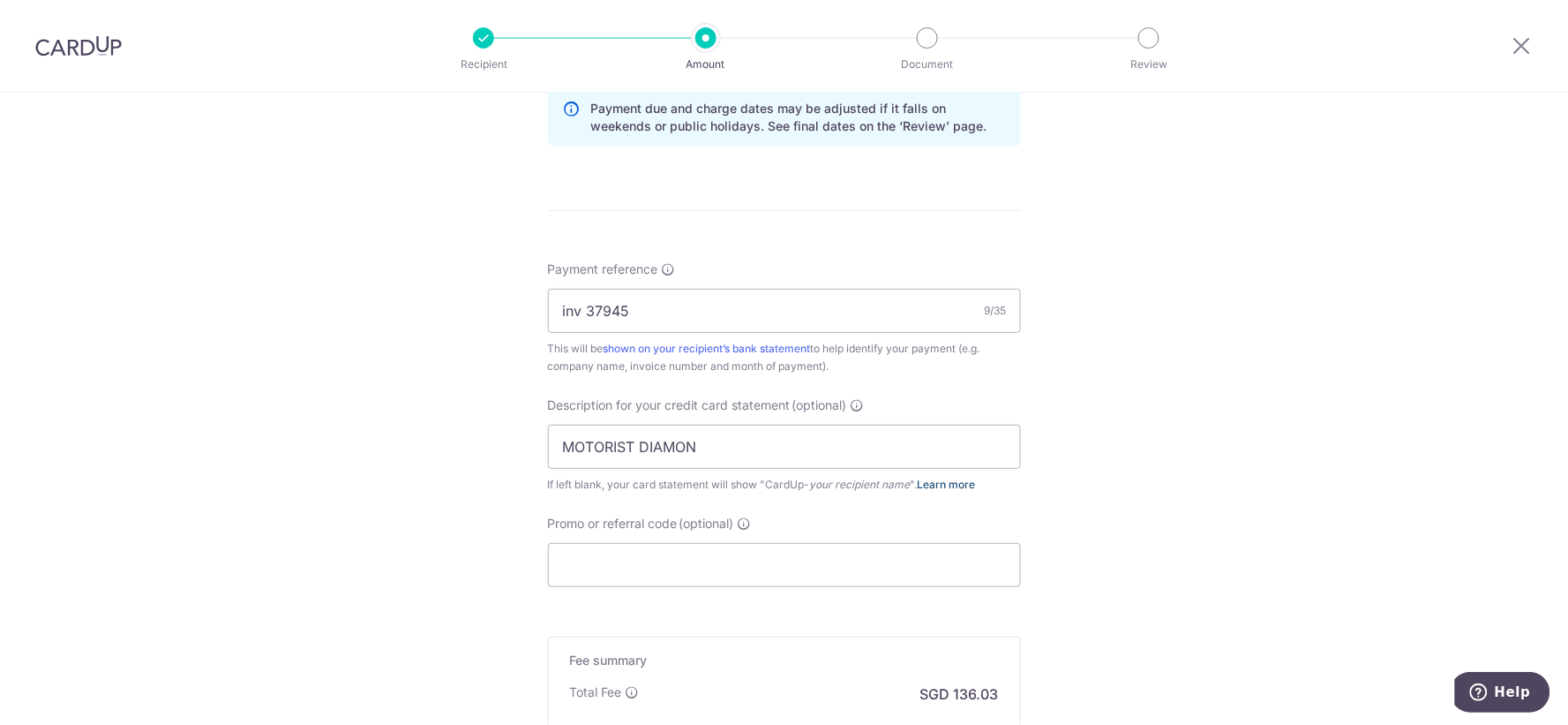
scroll to position [958, 0]
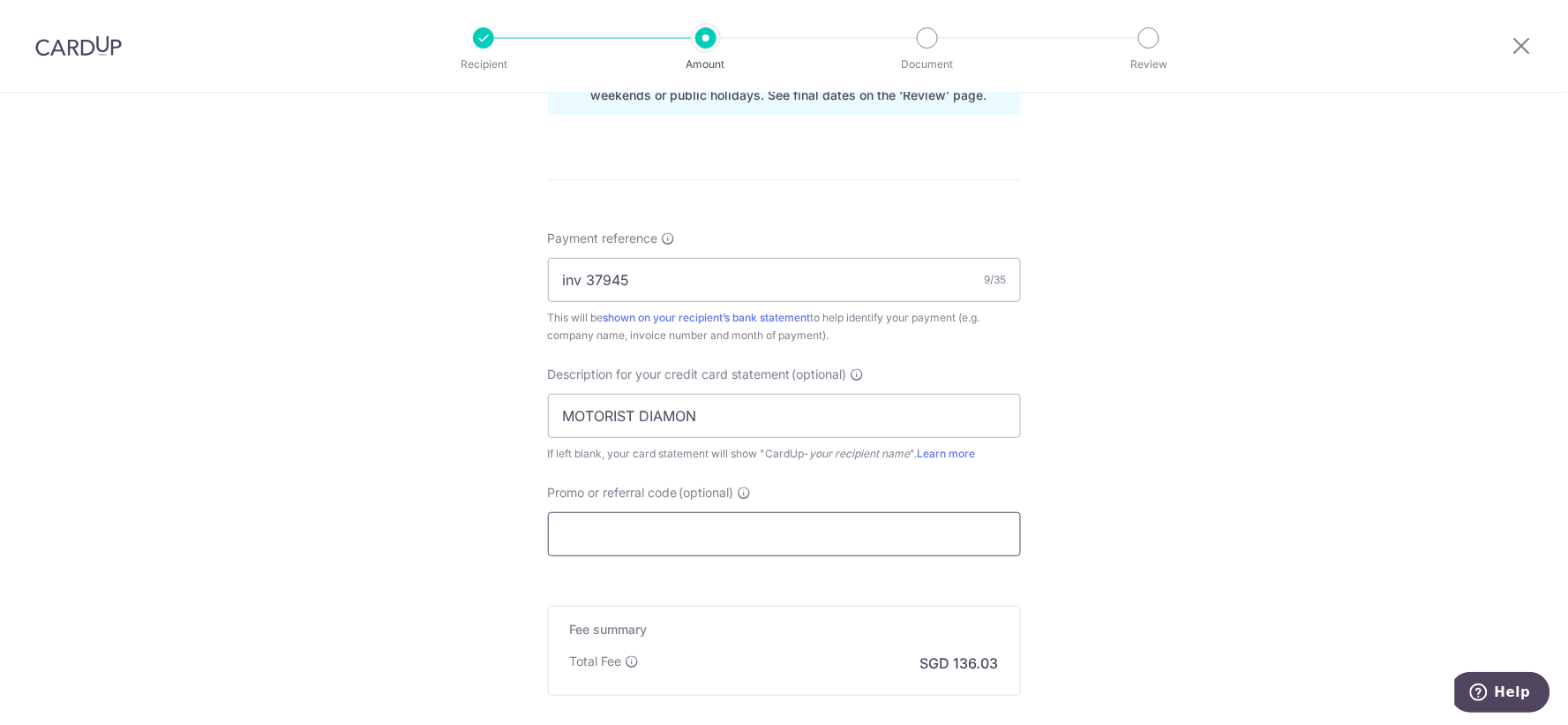
click at [925, 517] on input "Promo or referral code (optional)" at bounding box center [784, 534] width 473 height 44
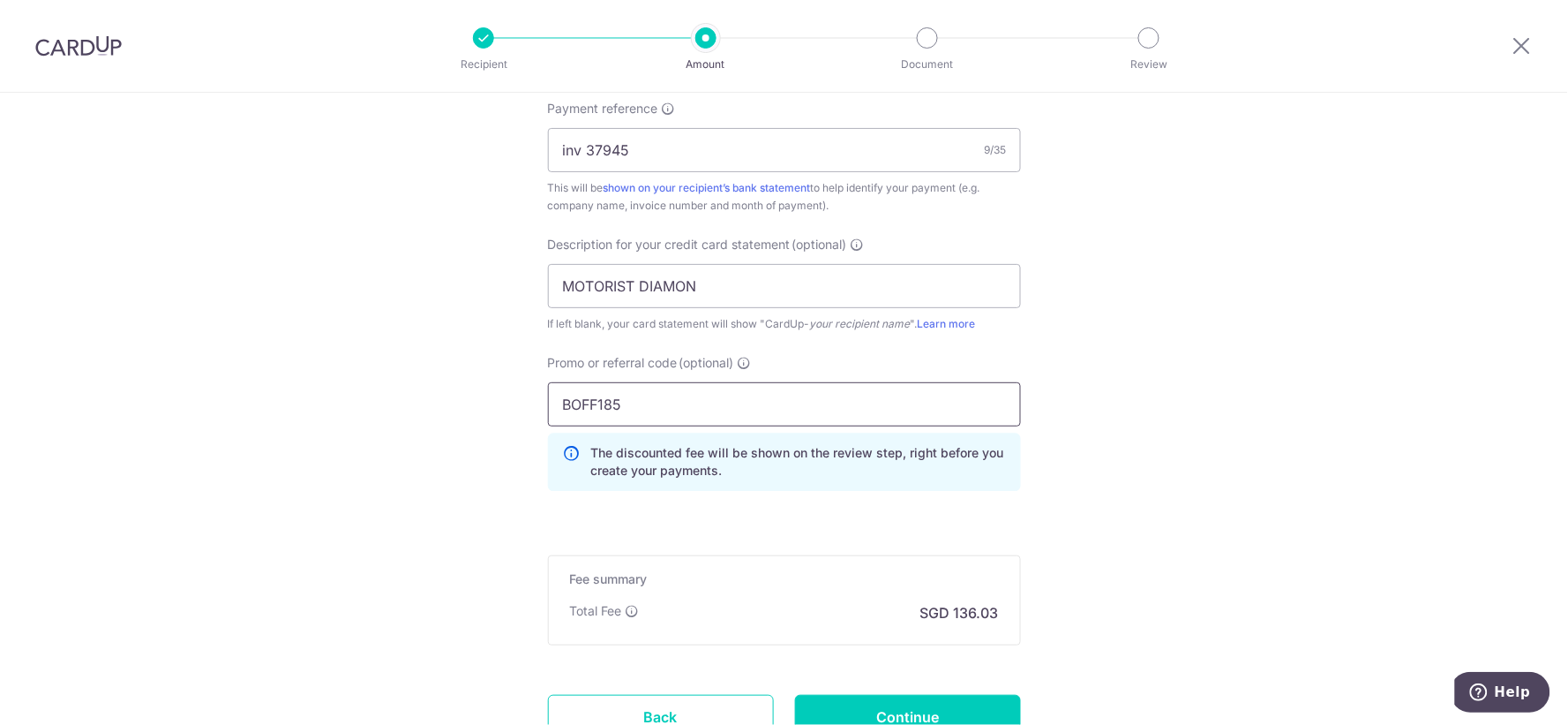
scroll to position [1236, 0]
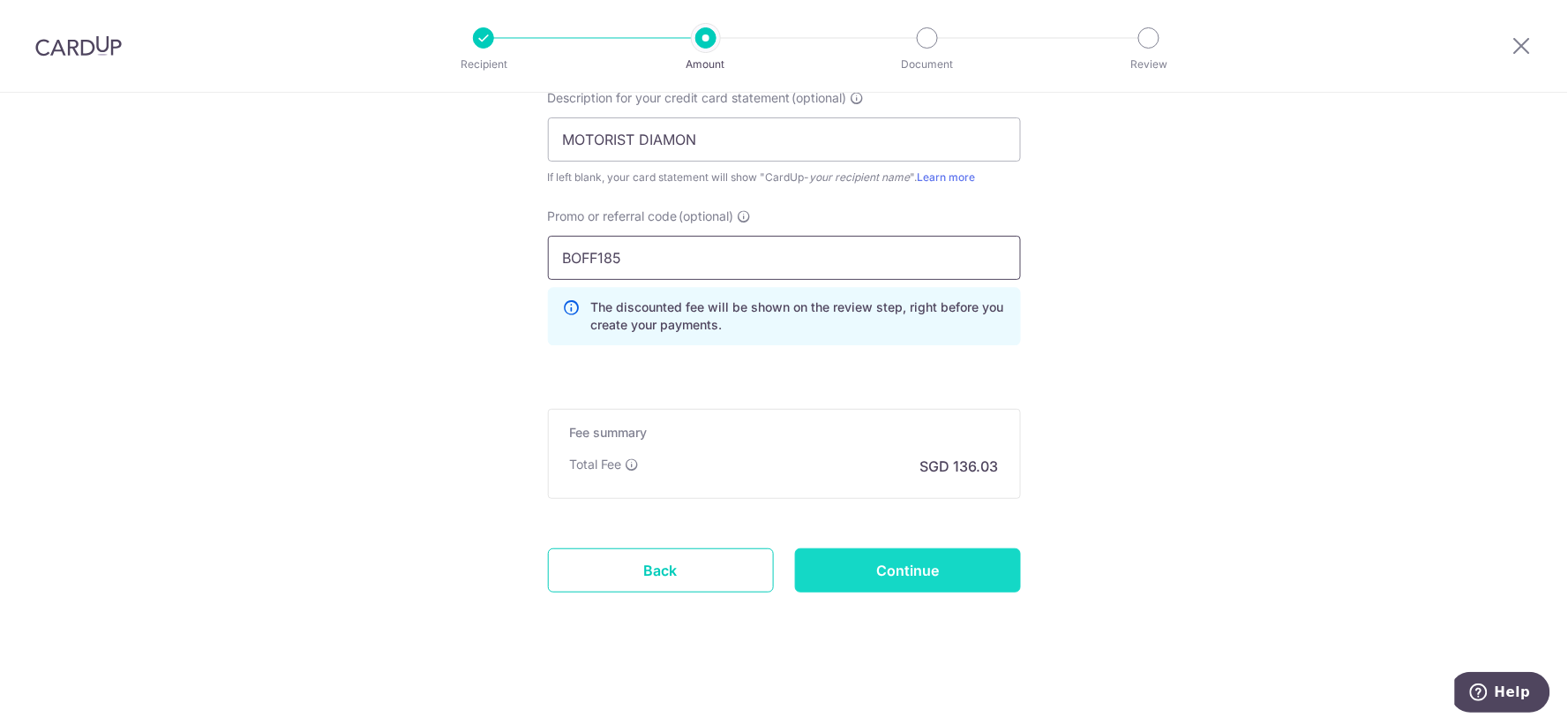
type input "BOFF185"
click at [862, 570] on input "Continue" at bounding box center [907, 570] width 226 height 44
type input "Create Schedule"
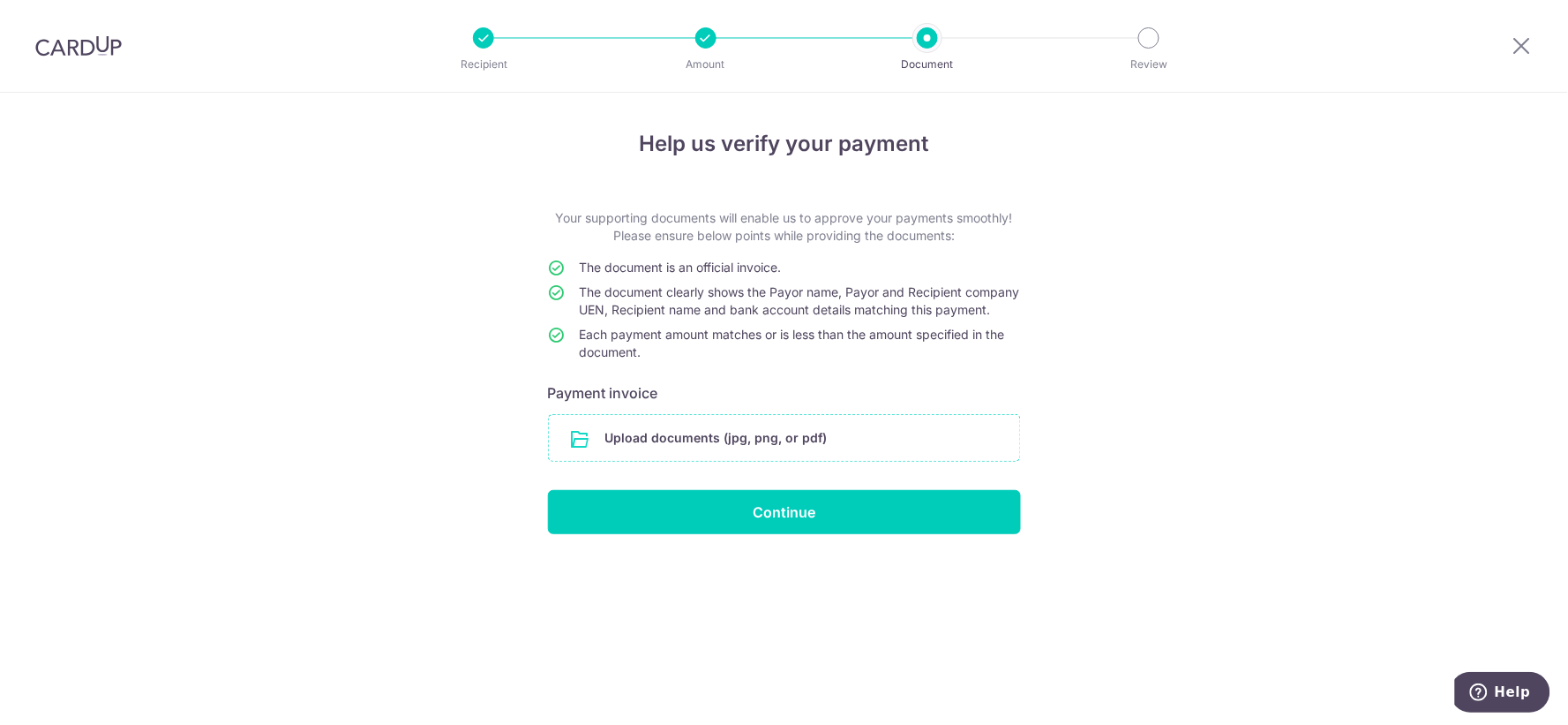
click at [816, 451] on input "file" at bounding box center [784, 438] width 471 height 46
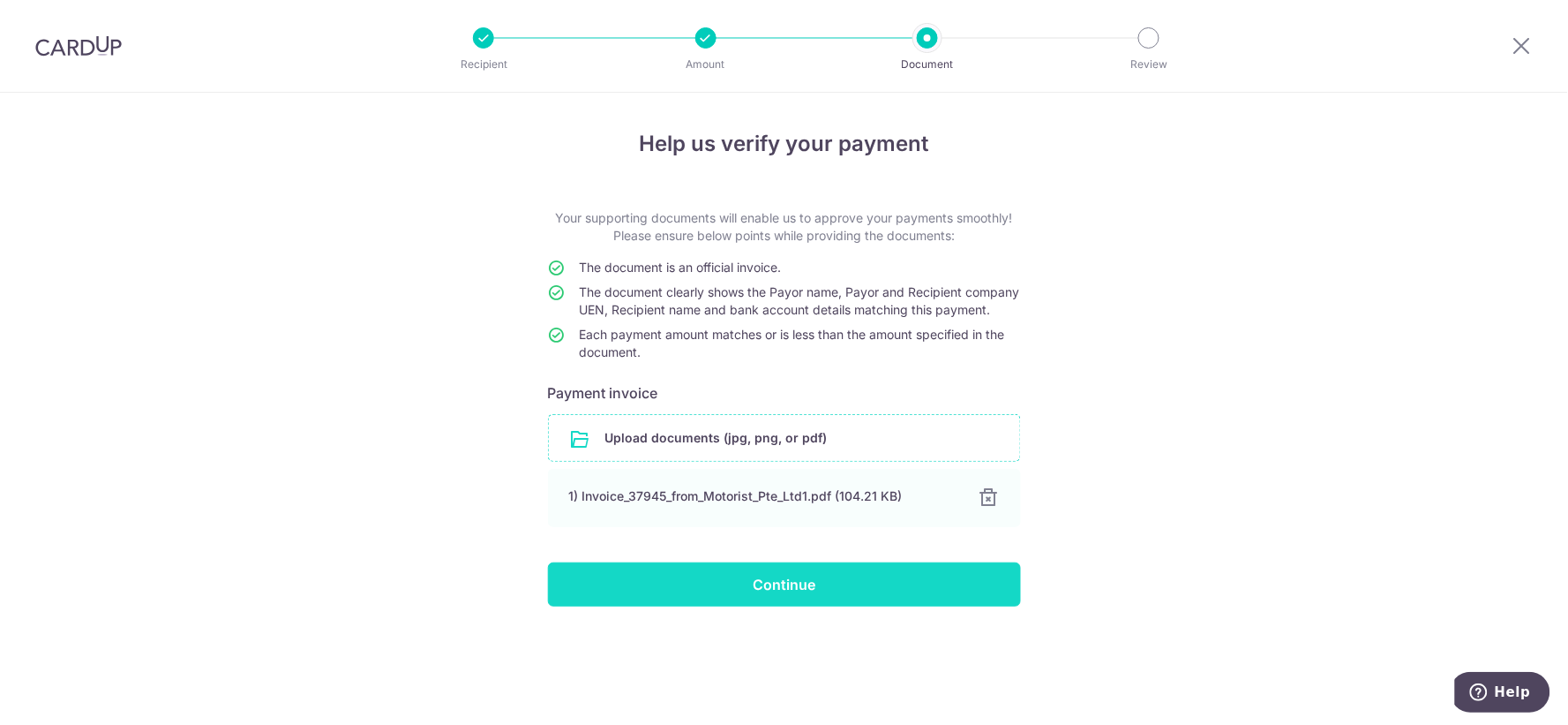
click at [711, 589] on input "Continue" at bounding box center [784, 585] width 473 height 44
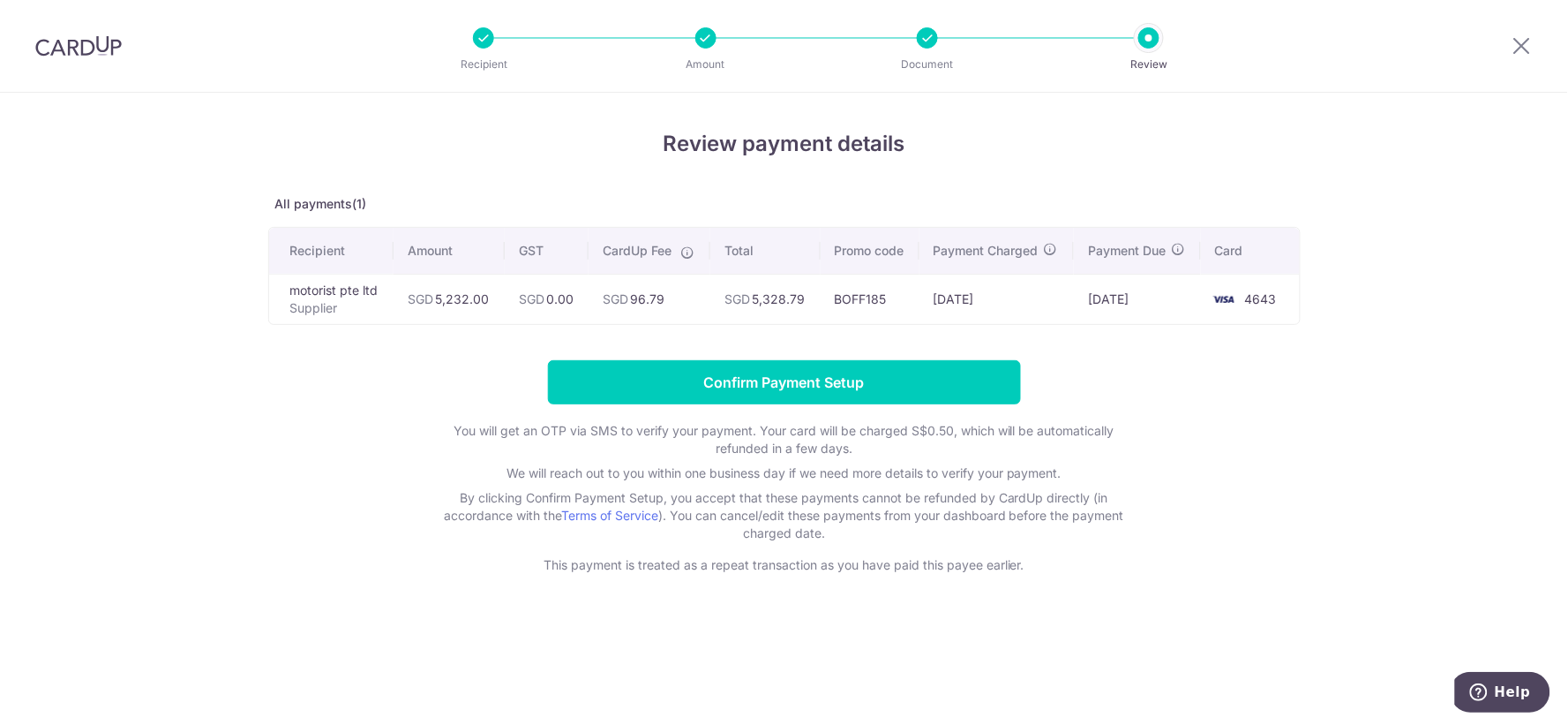
click at [1230, 391] on form "Confirm Payment Setup You will get an OTP via SMS to verify your payment. Your …" at bounding box center [784, 467] width 1032 height 213
click at [1248, 417] on form "Confirm Payment Setup You will get an OTP via SMS to verify your payment. Your …" at bounding box center [784, 467] width 1032 height 213
click at [1222, 419] on form "Confirm Payment Setup You will get an OTP via SMS to verify your payment. Your …" at bounding box center [784, 467] width 1032 height 213
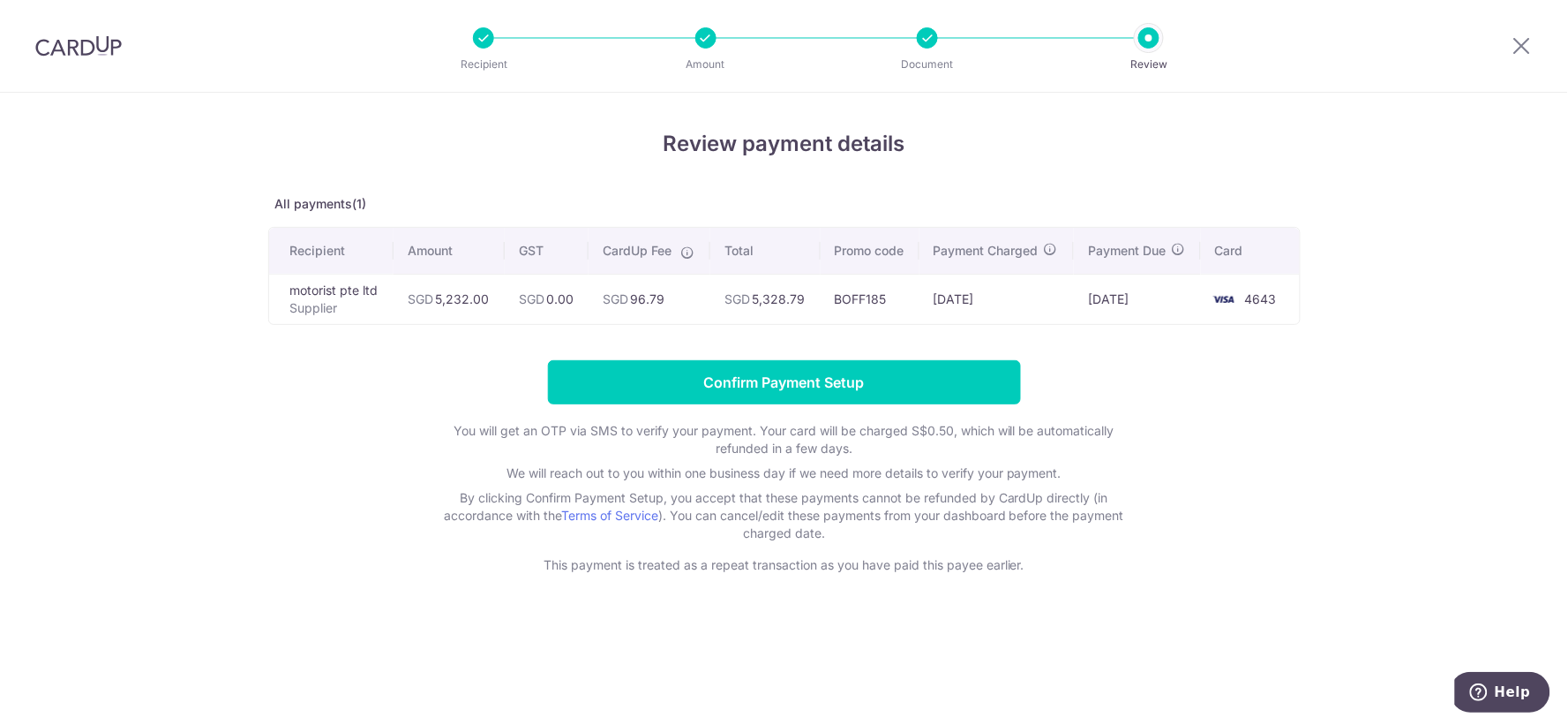
click at [1115, 510] on p "By clicking Confirm Payment Setup, you accept that these payments cannot be ref…" at bounding box center [784, 515] width 706 height 53
click at [927, 579] on div "Review payment details All payments(1) Recipient Amount GST CardUp Fee Total Pr…" at bounding box center [784, 408] width 1568 height 632
click at [1345, 336] on div "Review payment details All payments(1) Recipient Amount GST CardUp Fee Total Pr…" at bounding box center [784, 408] width 1568 height 632
drag, startPoint x: 1405, startPoint y: 171, endPoint x: 1375, endPoint y: 125, distance: 54.9
click at [1405, 171] on div "Review payment details All payments(1) Recipient Amount GST CardUp Fee Total Pr…" at bounding box center [784, 408] width 1568 height 632
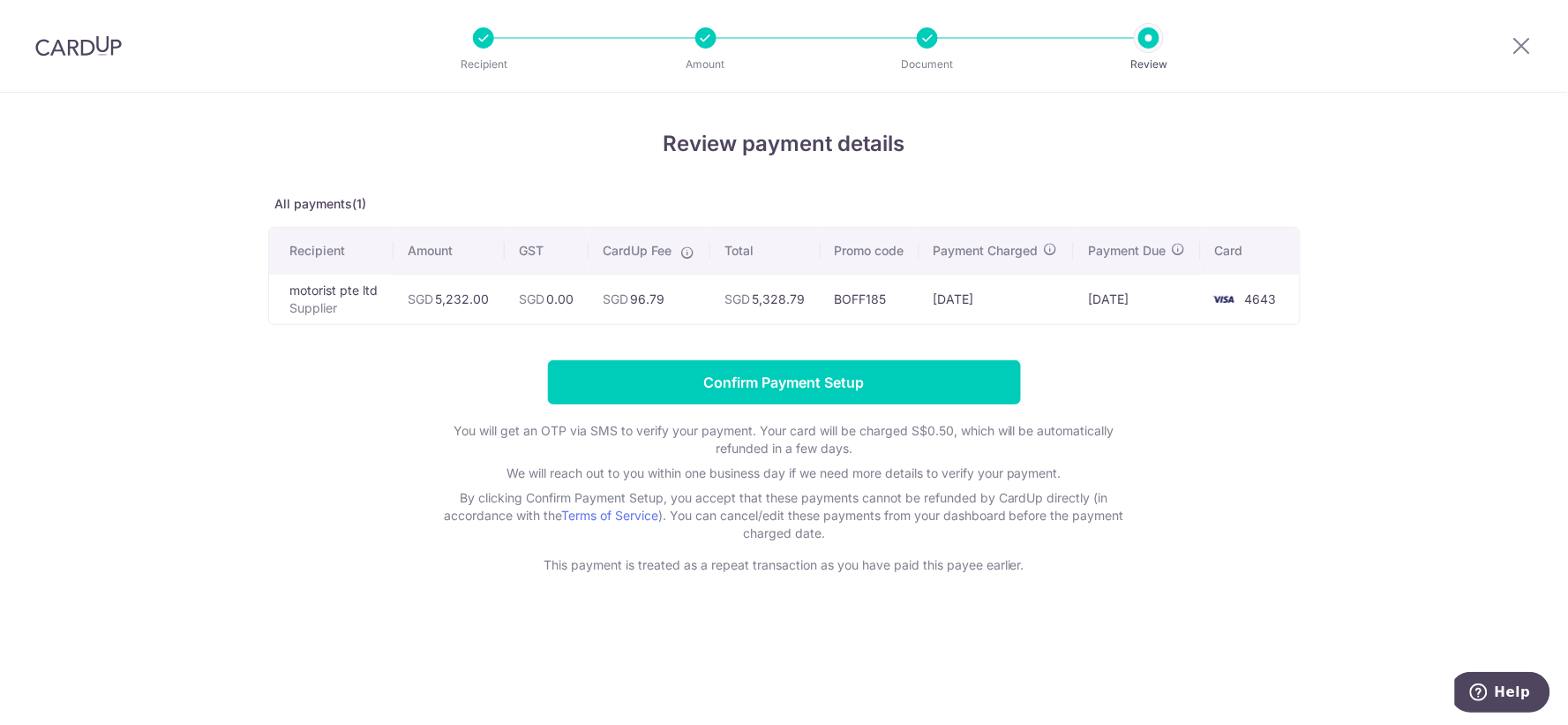
click at [1390, 235] on div "Review payment details All payments(1) Recipient Amount GST CardUp Fee Total Pr…" at bounding box center [784, 408] width 1568 height 632
